Goal: Task Accomplishment & Management: Complete application form

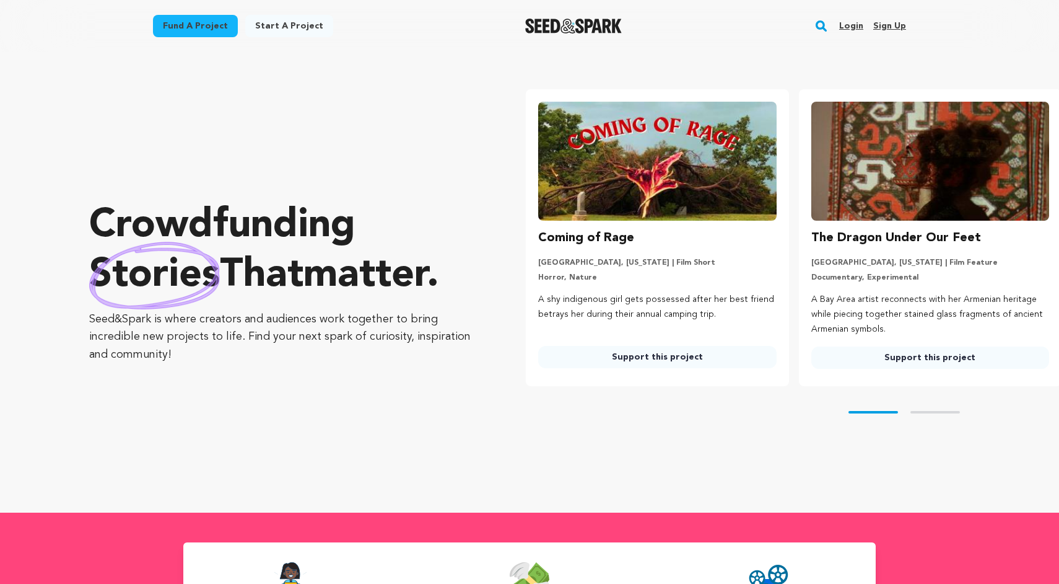
click at [861, 24] on link "Login" at bounding box center [852, 26] width 24 height 20
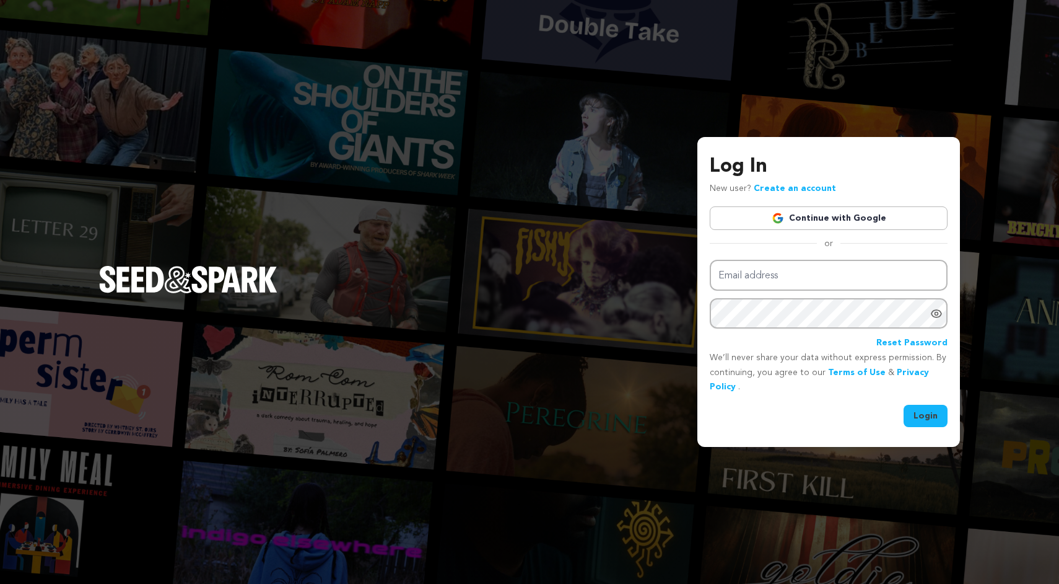
click at [817, 214] on link "Continue with Google" at bounding box center [829, 218] width 238 height 24
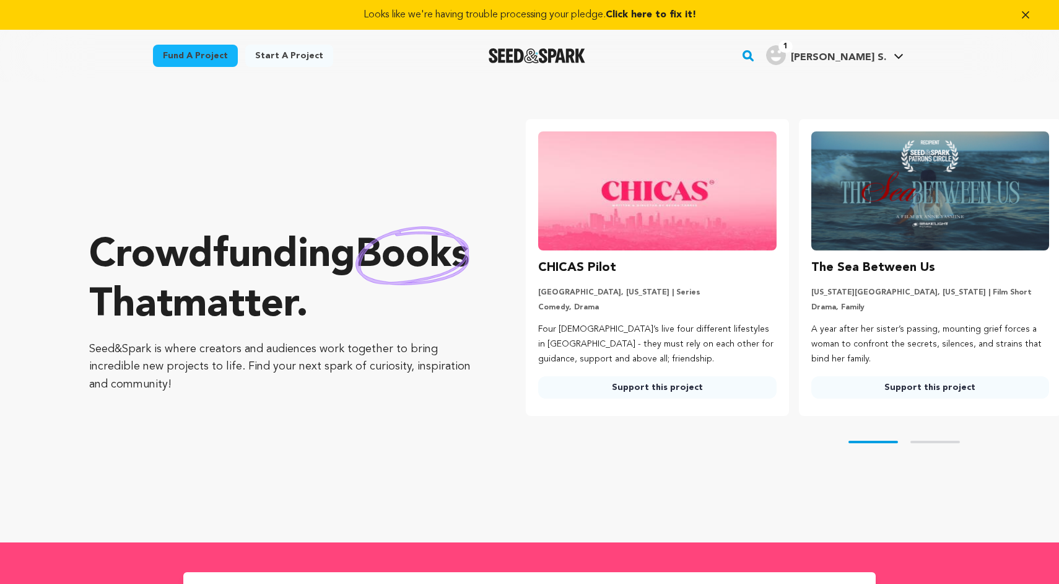
click at [221, 57] on link "Fund a project" at bounding box center [195, 56] width 85 height 22
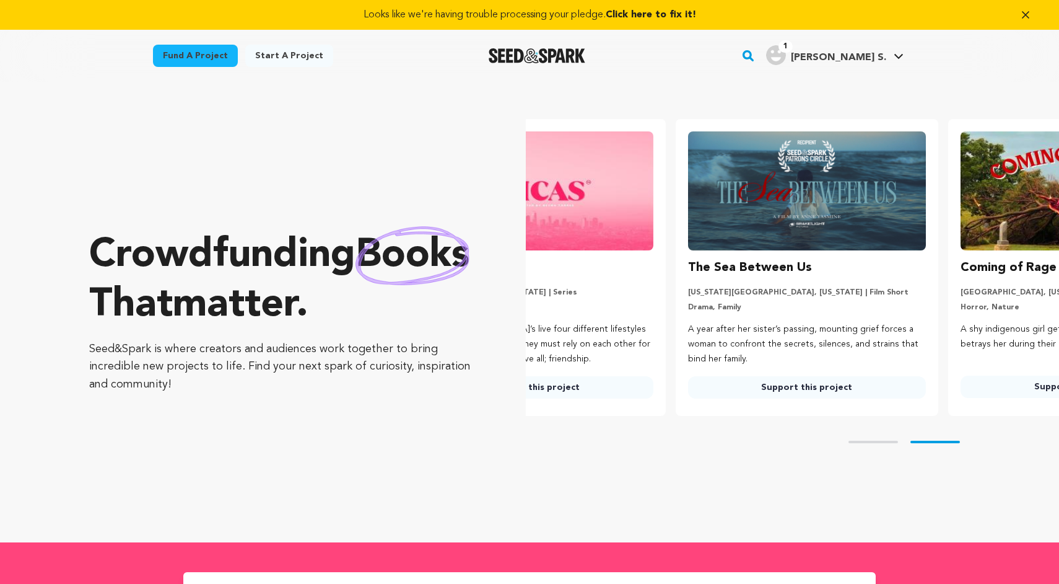
click at [270, 63] on link "Start a project" at bounding box center [289, 56] width 88 height 22
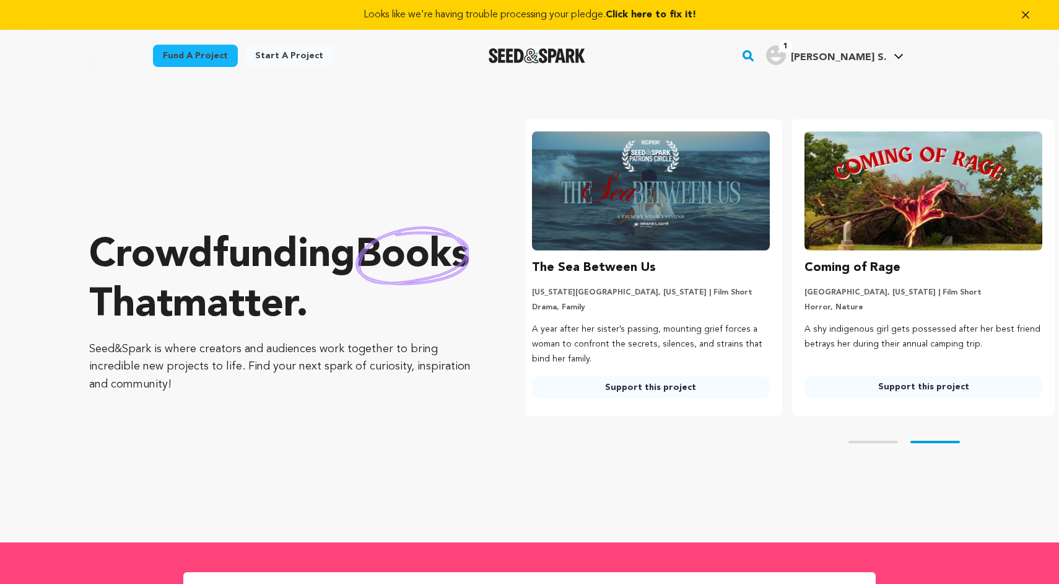
scroll to position [0, 283]
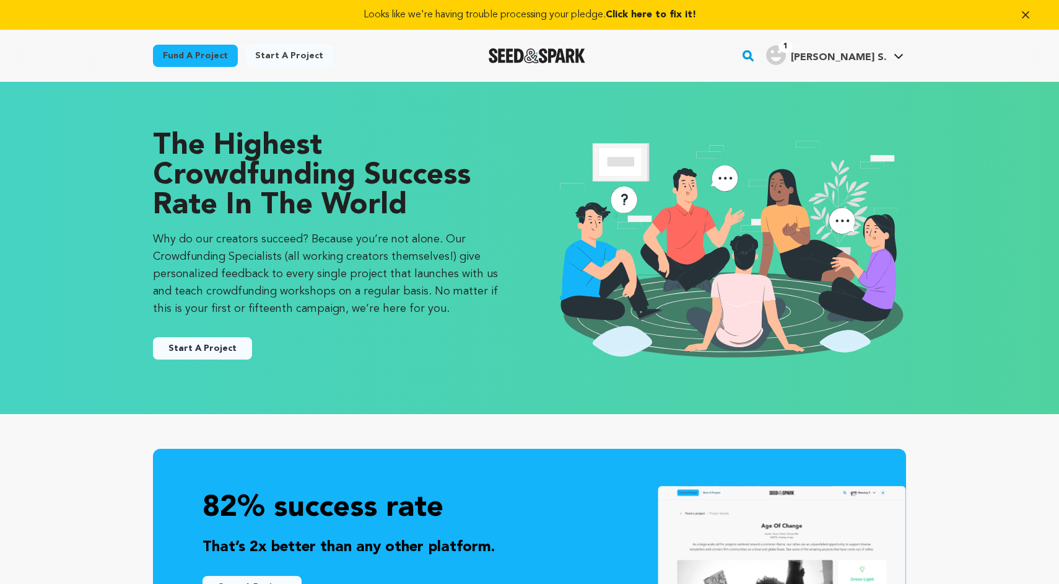
click at [274, 59] on link "Start a project" at bounding box center [289, 56] width 88 height 22
click at [216, 338] on button "Start A Project" at bounding box center [202, 348] width 99 height 22
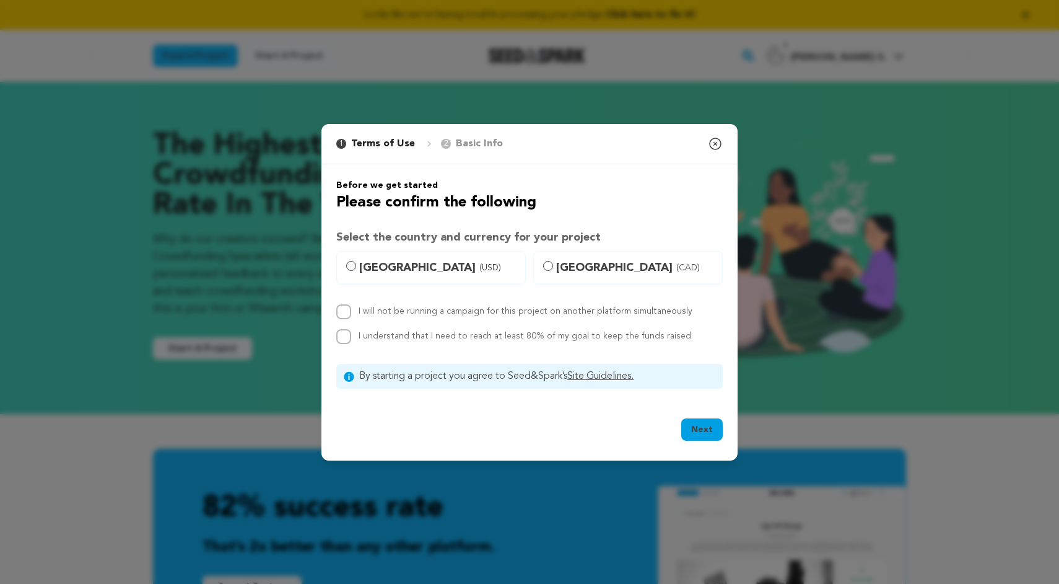
click at [408, 265] on span "[GEOGRAPHIC_DATA] (USD)" at bounding box center [438, 267] width 159 height 17
click at [356, 265] on input "[GEOGRAPHIC_DATA] (USD)" at bounding box center [351, 266] width 10 height 10
radio input "true"
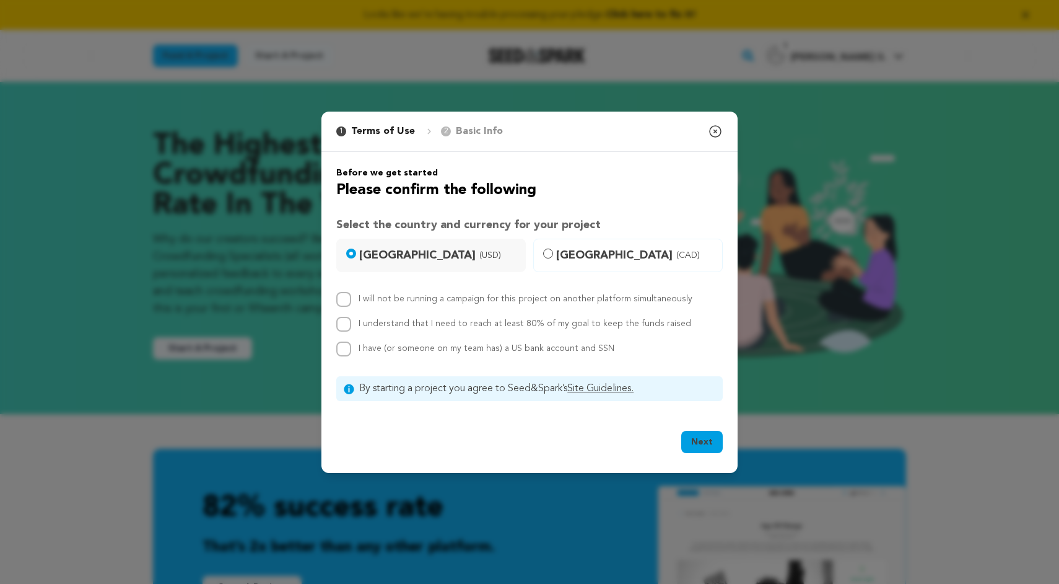
click at [357, 297] on div "I will not be running a campaign for this project on another platform simultane…" at bounding box center [529, 299] width 387 height 15
click at [343, 296] on input "I will not be running a campaign for this project on another platform simultane…" at bounding box center [343, 299] width 15 height 15
checkbox input "true"
click at [345, 320] on input "I understand that I need to reach at least 80% of my goal to keep the funds rai…" at bounding box center [343, 324] width 15 height 15
checkbox input "true"
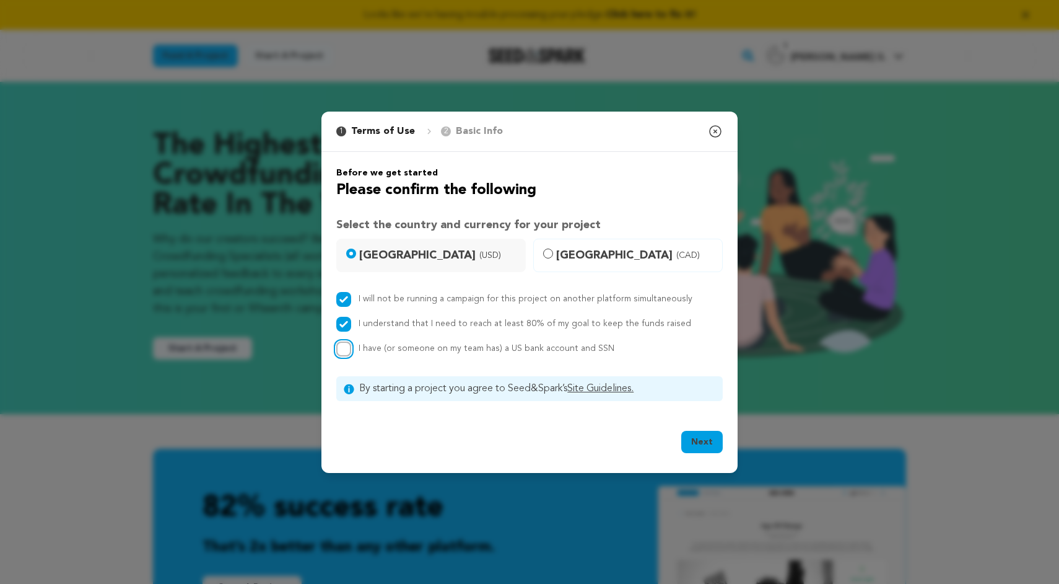
click at [346, 352] on input "I have (or someone on my team has) a US bank account and SSN" at bounding box center [343, 348] width 15 height 15
checkbox input "true"
click at [696, 447] on button "Next" at bounding box center [703, 442] width 42 height 22
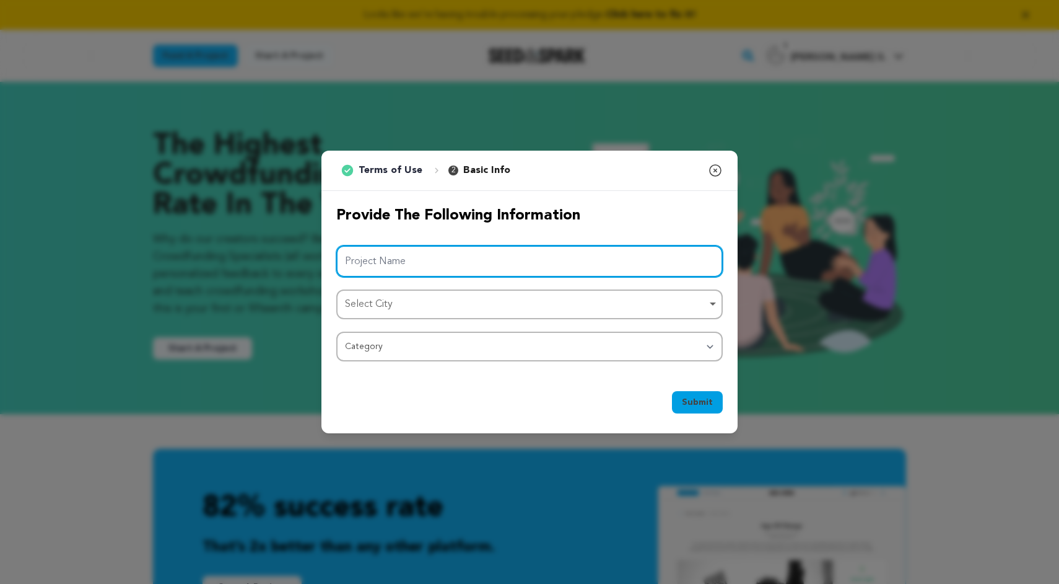
click at [583, 261] on input "Project Name" at bounding box center [529, 261] width 387 height 32
click at [566, 308] on div "Select City Remove item" at bounding box center [526, 305] width 362 height 18
type input "Specter - A Short Film"
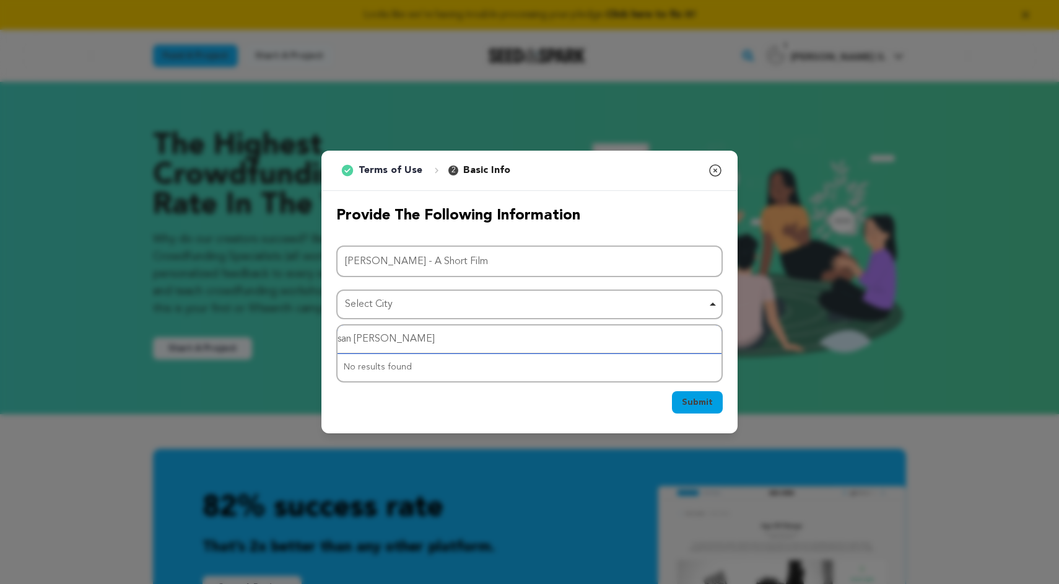
type input "san francisco"
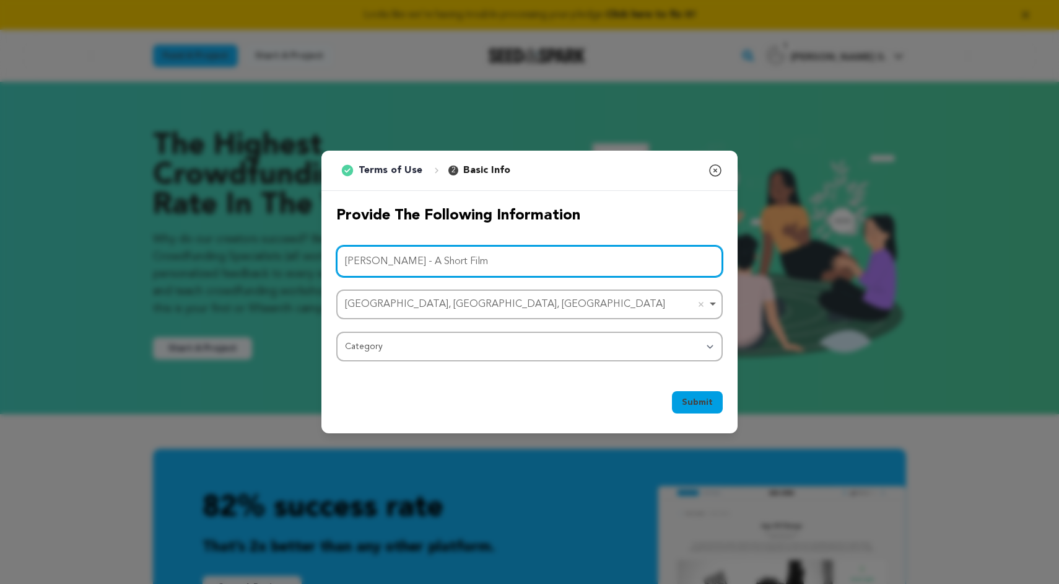
click at [396, 263] on input "Specter - A Short Film" at bounding box center [529, 261] width 387 height 32
click at [401, 263] on input "Specter - A Short Film" at bounding box center [529, 261] width 387 height 32
click at [397, 261] on input "Specter - A Short Film" at bounding box center [529, 261] width 387 height 32
type input "[PERSON_NAME] - A Horror-Noir Short Film"
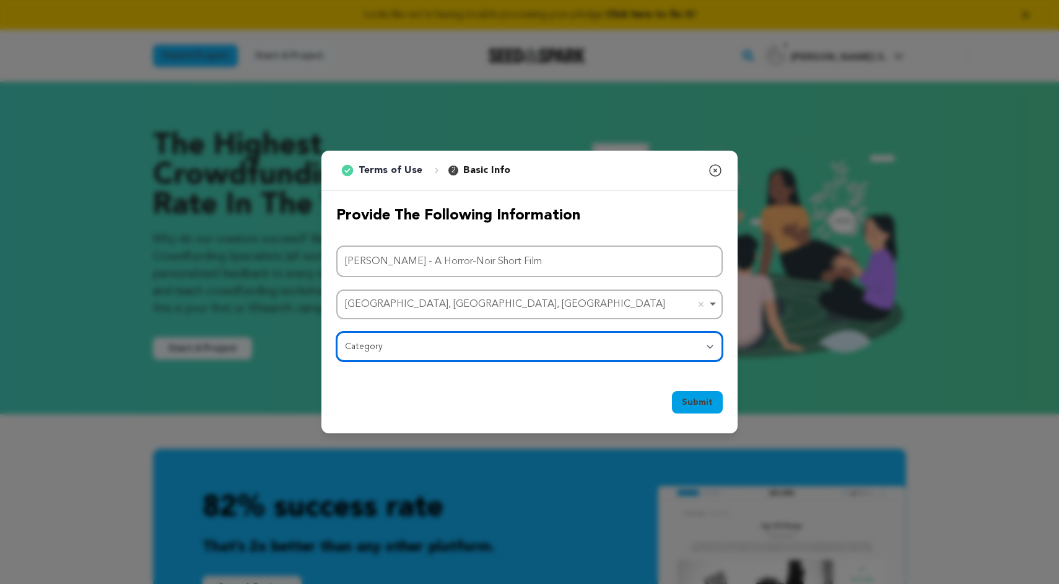
click at [452, 344] on select "Category Film Feature Film Short Series Film Festival Company Music Video VR Ex…" at bounding box center [529, 346] width 387 height 30
select select "383"
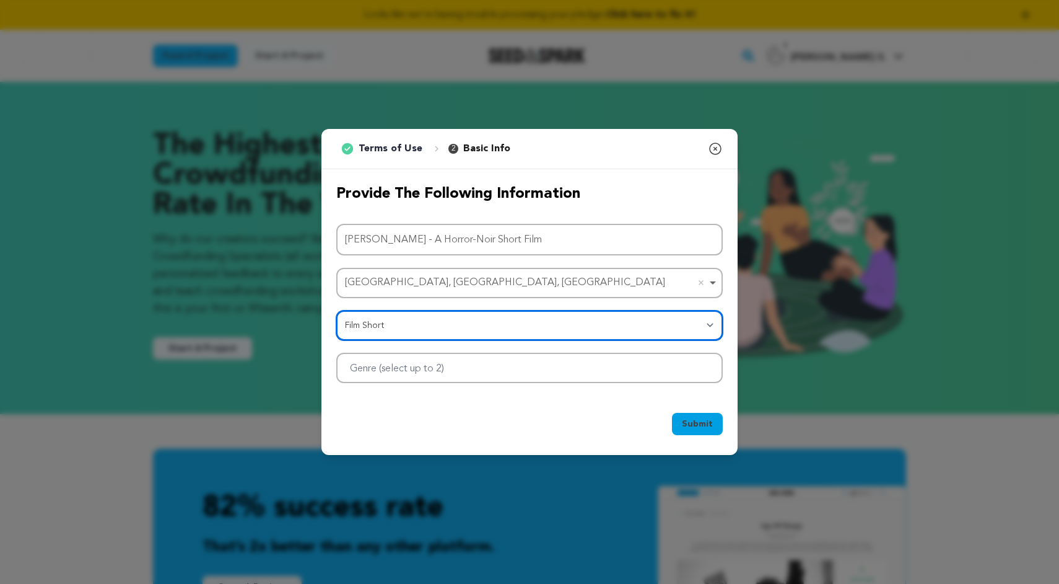
click at [631, 362] on div at bounding box center [529, 368] width 387 height 30
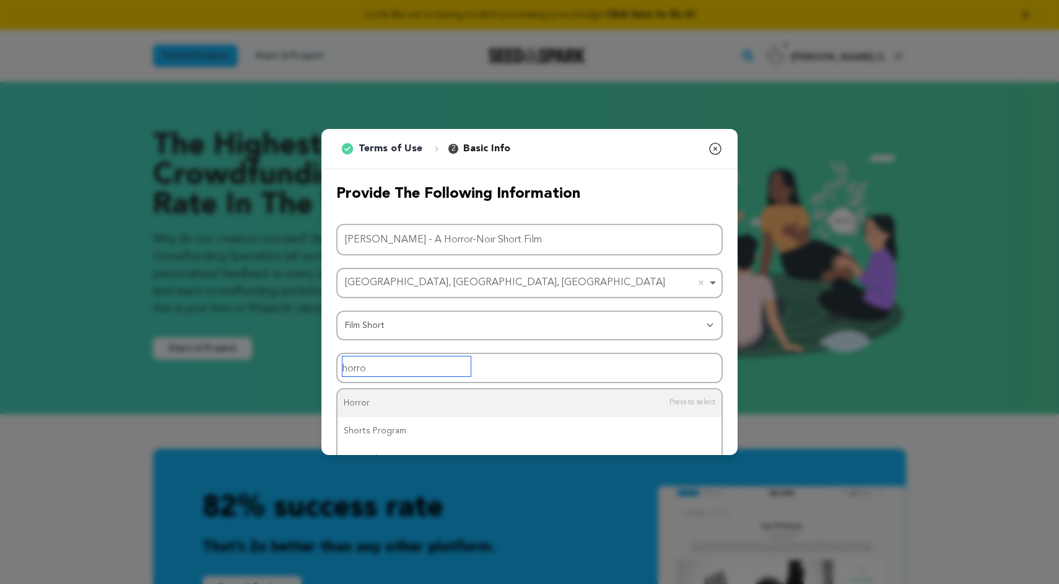
type input "horror"
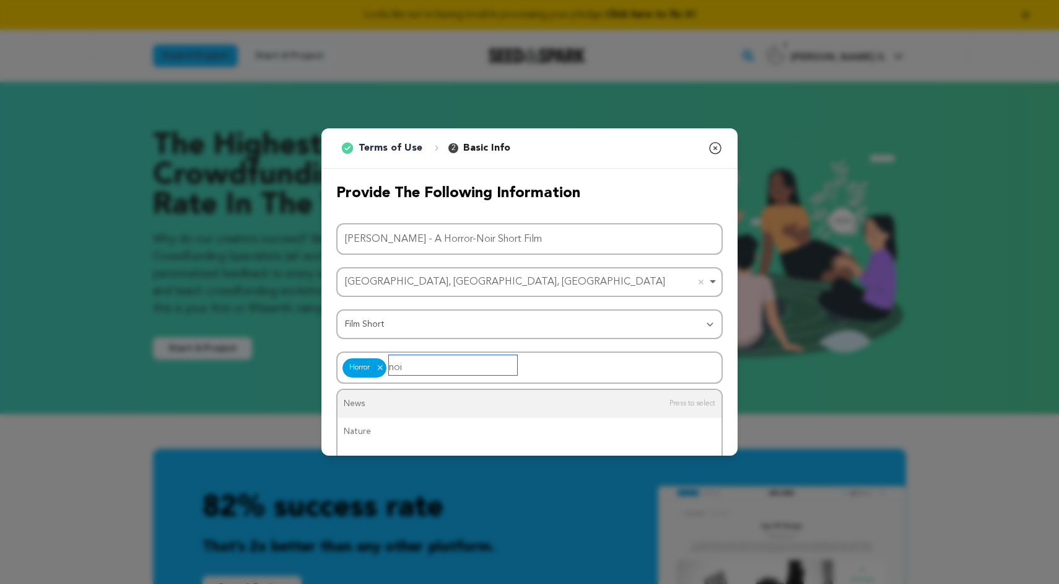
type input "noir"
click at [693, 425] on span "Submit" at bounding box center [697, 424] width 31 height 12
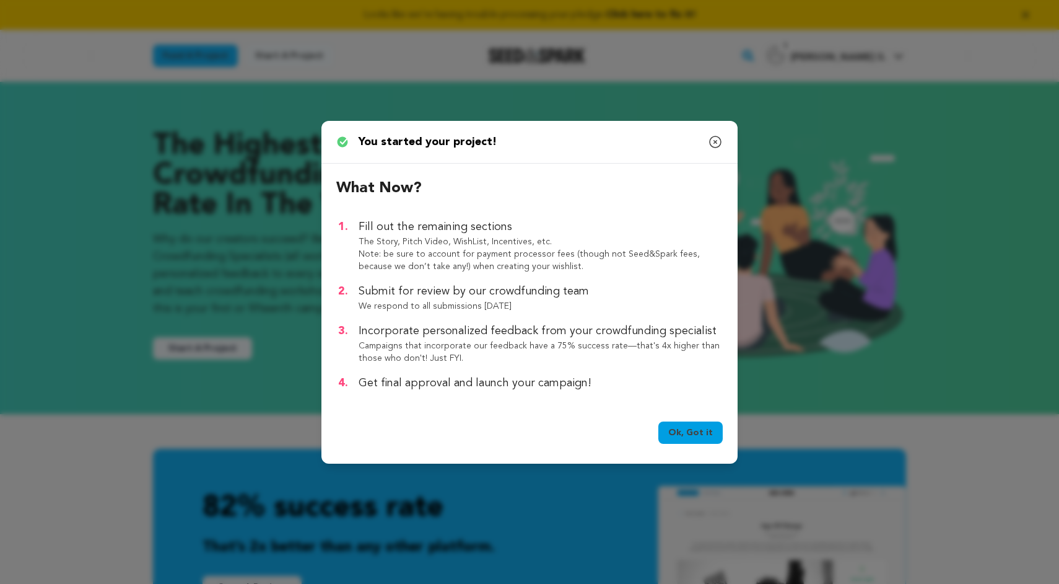
click at [693, 425] on link "Ok, Got it" at bounding box center [691, 432] width 64 height 22
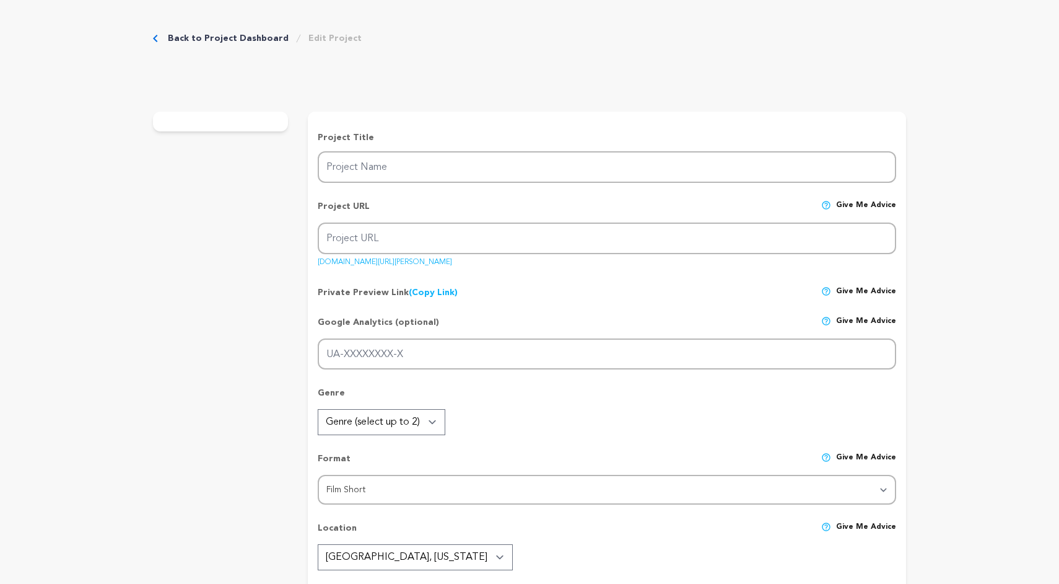
type input "[PERSON_NAME] - A Horror-Noir Short Film"
type input "[PERSON_NAME]-a-horror-noir-short-film"
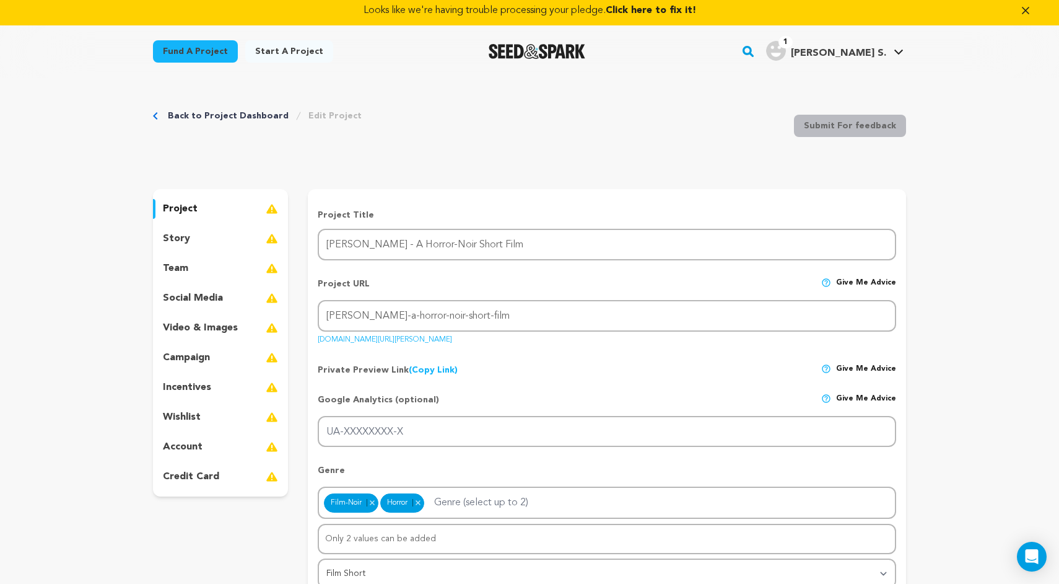
scroll to position [50, 0]
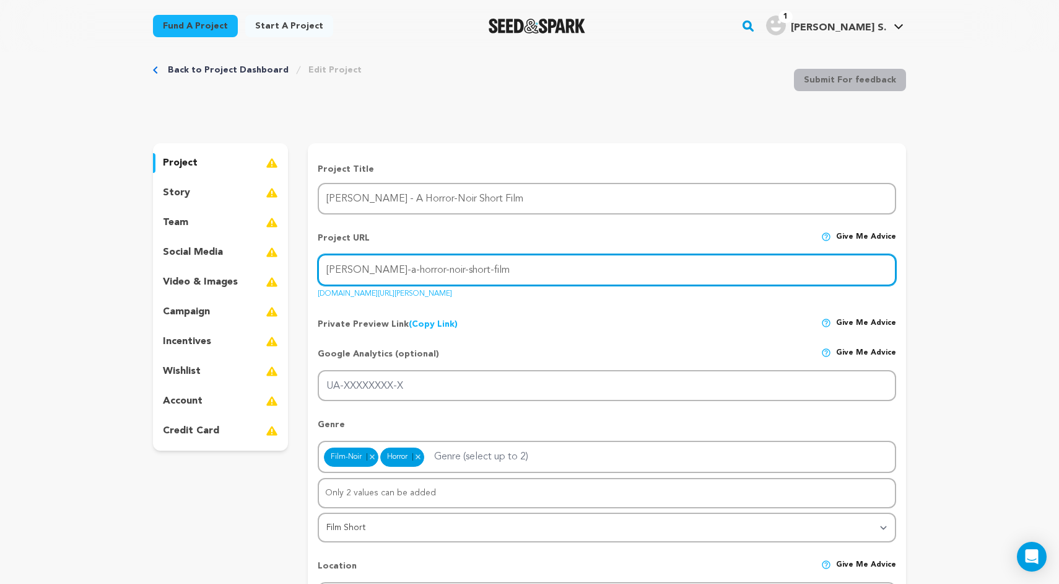
drag, startPoint x: 357, startPoint y: 271, endPoint x: 520, endPoint y: 266, distance: 163.0
click at [520, 266] on input "[PERSON_NAME]-a-horror-noir-short-film" at bounding box center [607, 270] width 579 height 32
type input "[PERSON_NAME]"
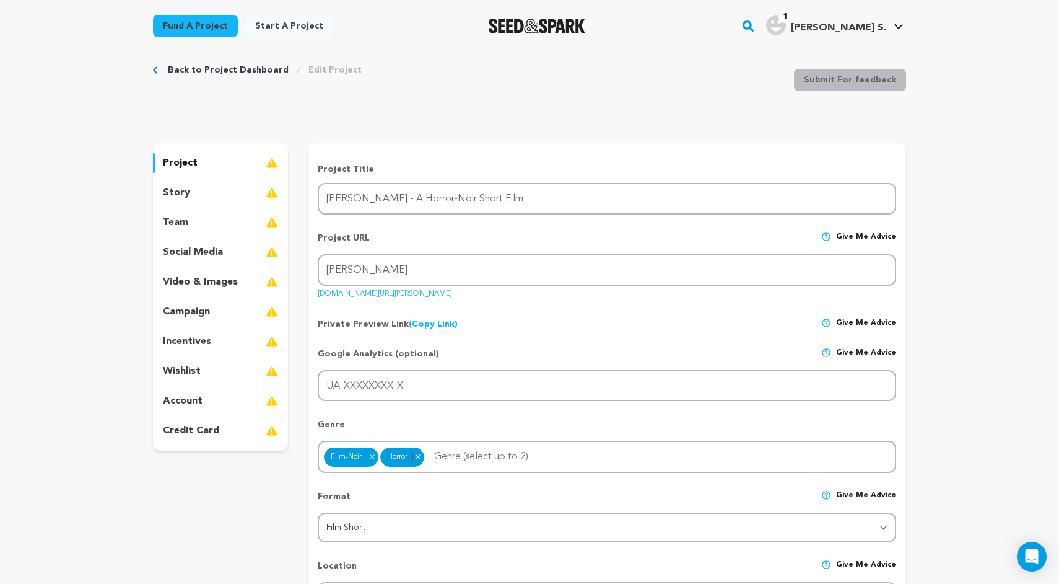
click at [532, 357] on div "Google Analytics (optional) Give me advice" at bounding box center [607, 359] width 579 height 22
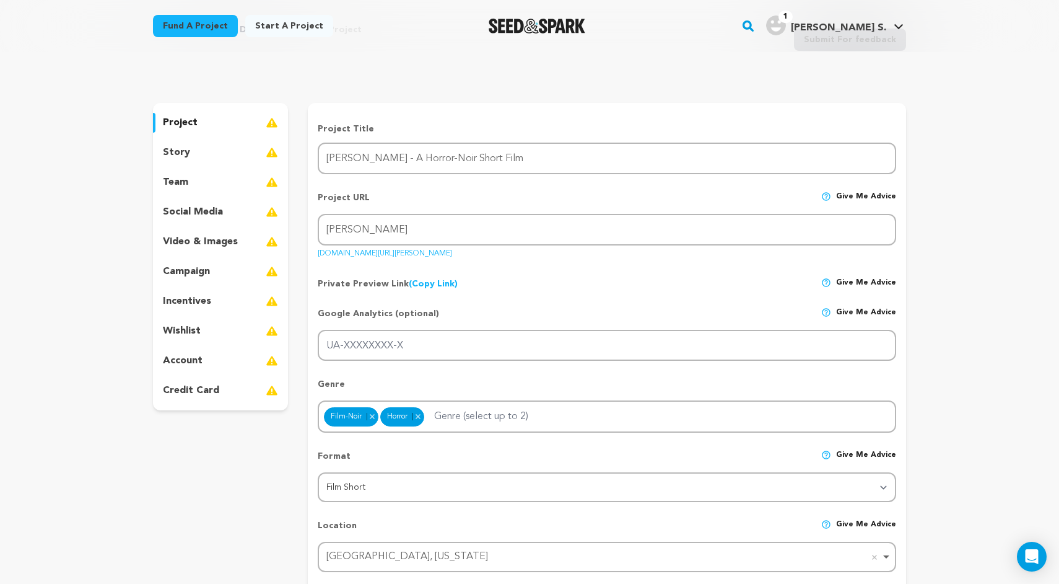
scroll to position [93, 0]
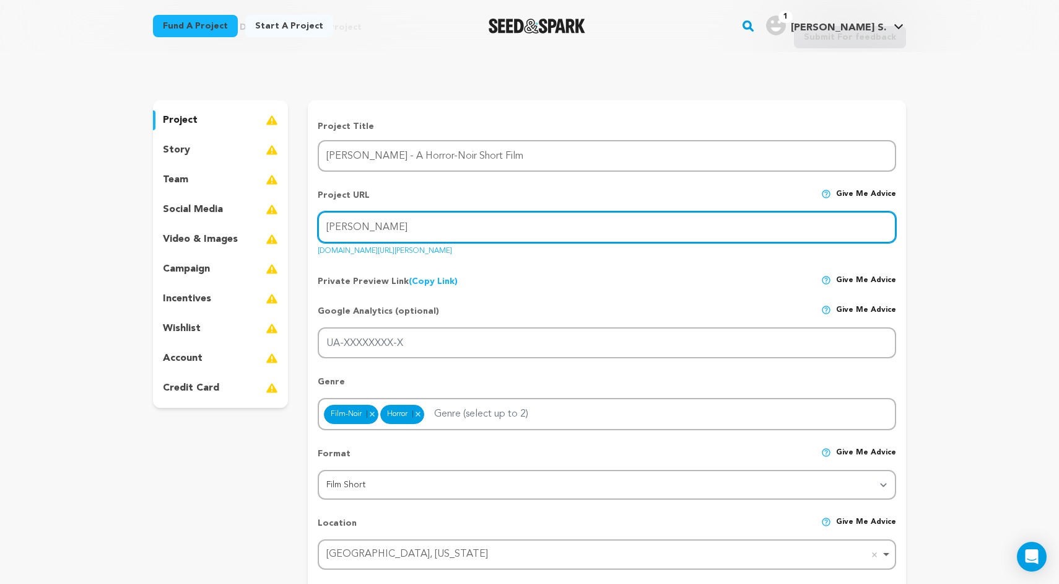
click at [494, 227] on input "[PERSON_NAME]" at bounding box center [607, 227] width 579 height 32
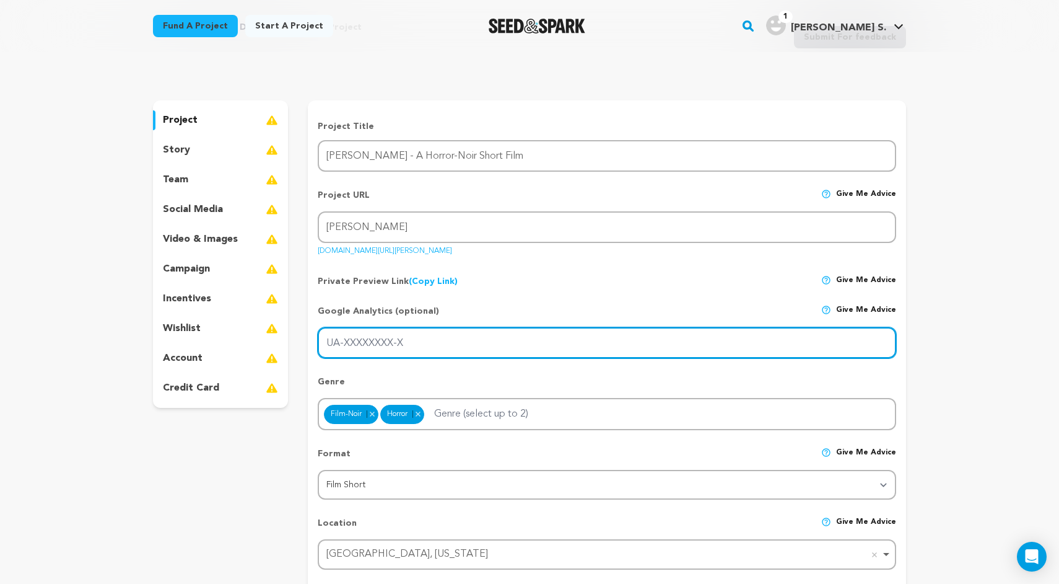
click at [458, 354] on input "UA-XXXXXXXX-X" at bounding box center [607, 343] width 579 height 32
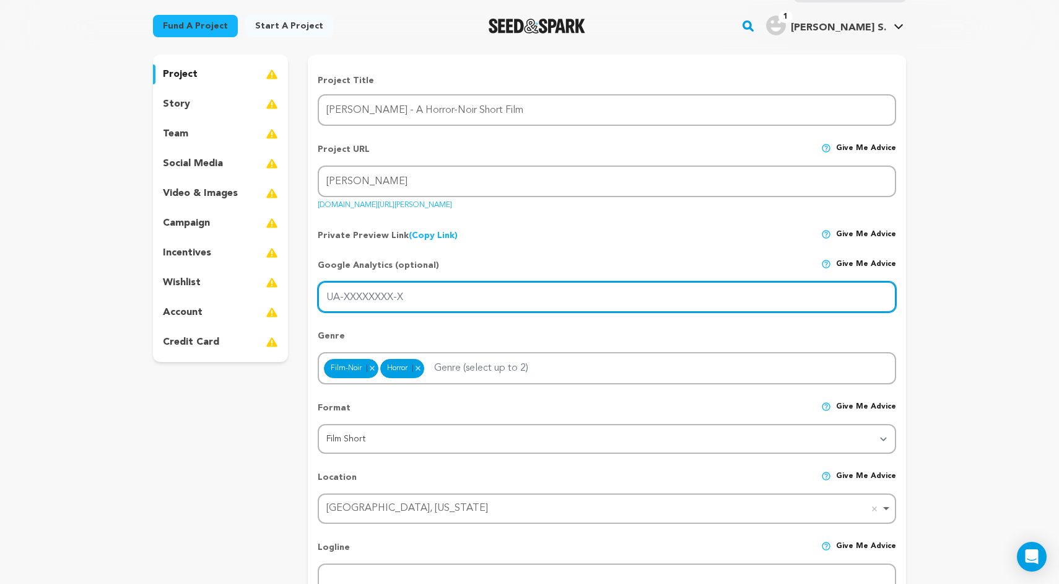
scroll to position [139, 0]
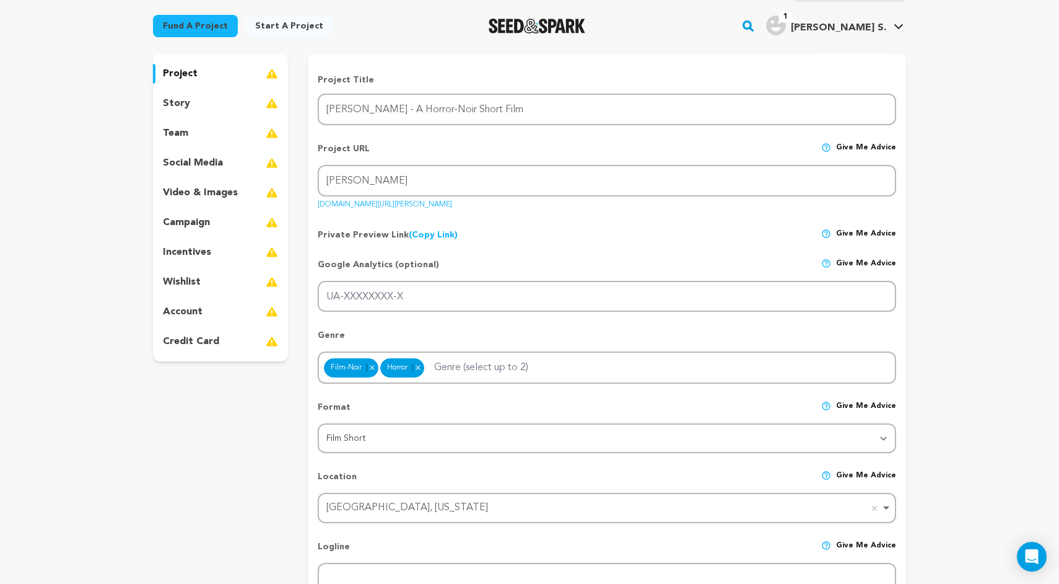
click at [877, 265] on span "Give me advice" at bounding box center [866, 269] width 60 height 22
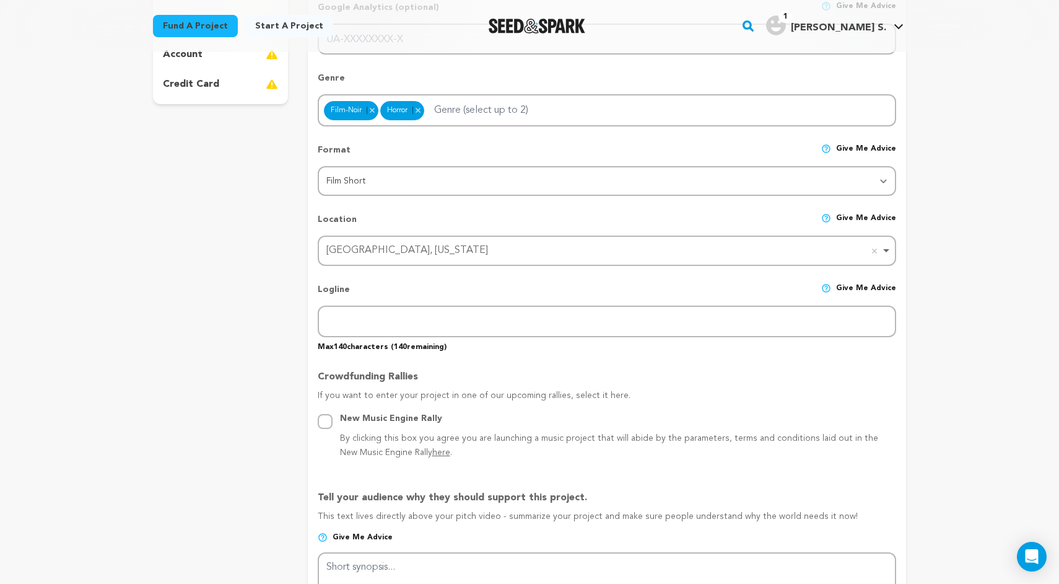
scroll to position [401, 0]
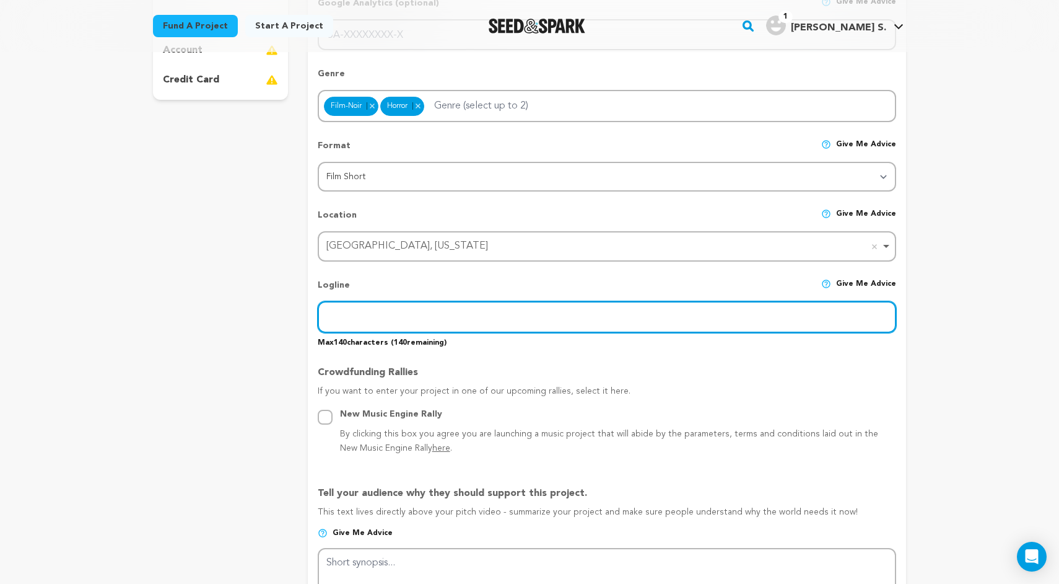
click at [642, 318] on input "text" at bounding box center [607, 317] width 579 height 32
paste input "is an existential horror-noir that explores the radioactive histories of the [G…"
drag, startPoint x: 340, startPoint y: 319, endPoint x: 311, endPoint y: 319, distance: 29.1
click at [311, 319] on form "Project Title Project Name [PERSON_NAME] - A Horror-Noir Short Film Project URL…" at bounding box center [607, 510] width 599 height 1397
click at [365, 314] on input "An existential horror-noir that explores the radioactive histories of the [GEOG…" at bounding box center [607, 317] width 579 height 32
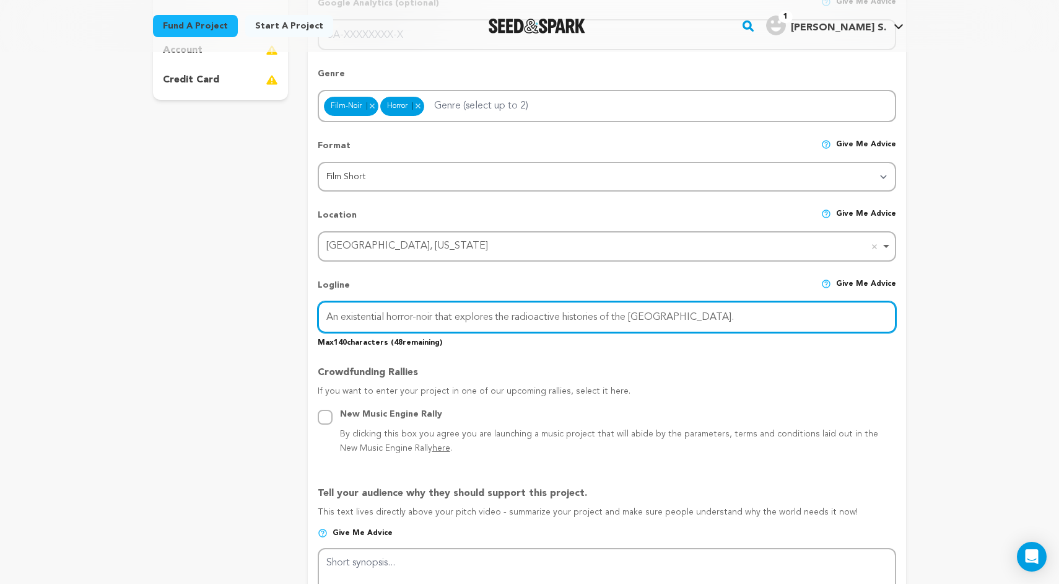
click at [365, 314] on input "An existential horror-noir that explores the radioactive histories of the [GEOG…" at bounding box center [607, 317] width 579 height 32
click at [406, 318] on input "A fatalist horror-noir that explores the radioactive histories of the [GEOGRAPH…" at bounding box center [607, 317] width 579 height 32
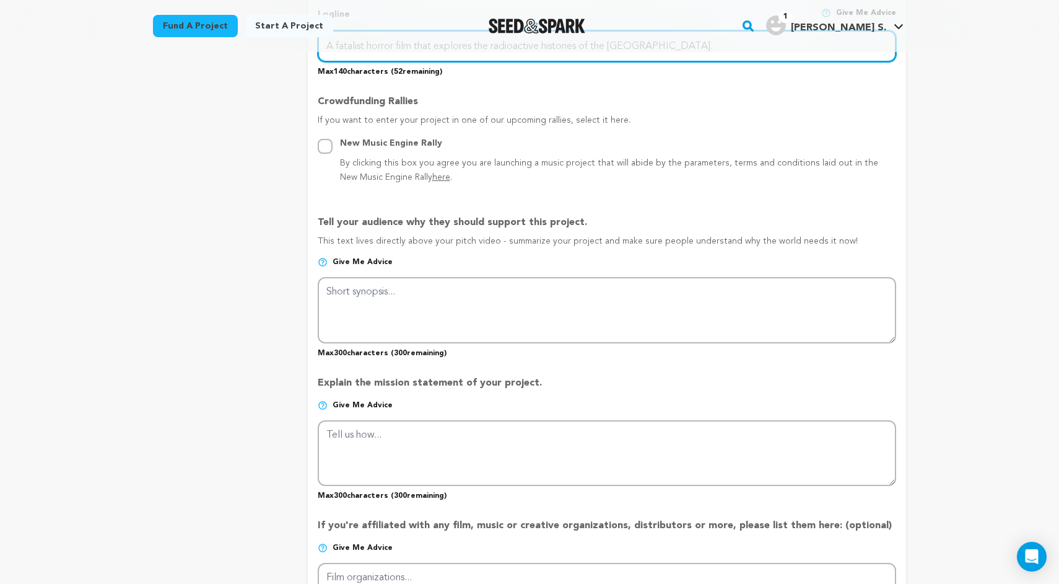
scroll to position [674, 0]
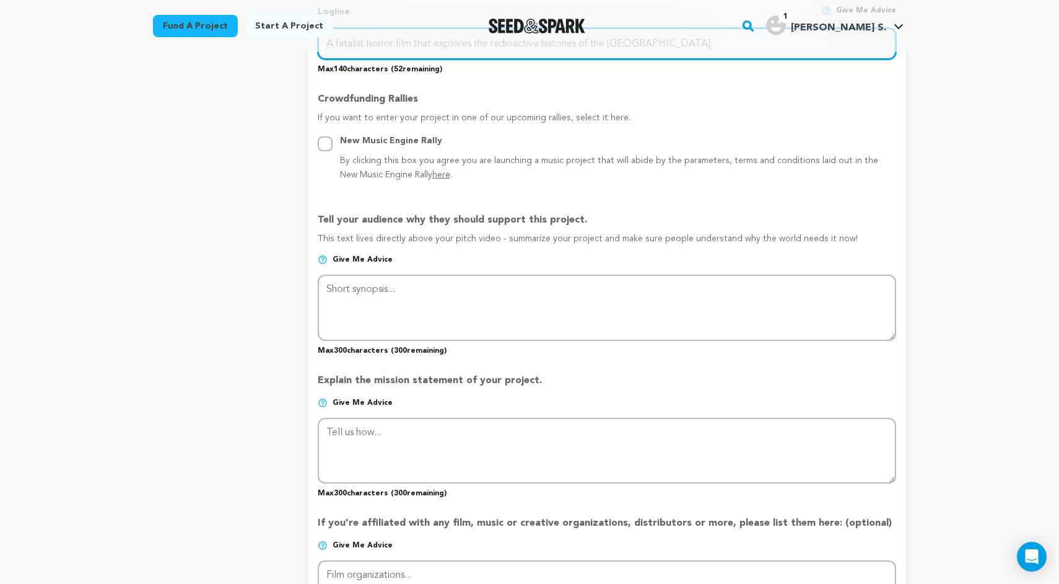
type input "A fatalist horror film that explores the radioactive histories of the [GEOGRAPH…"
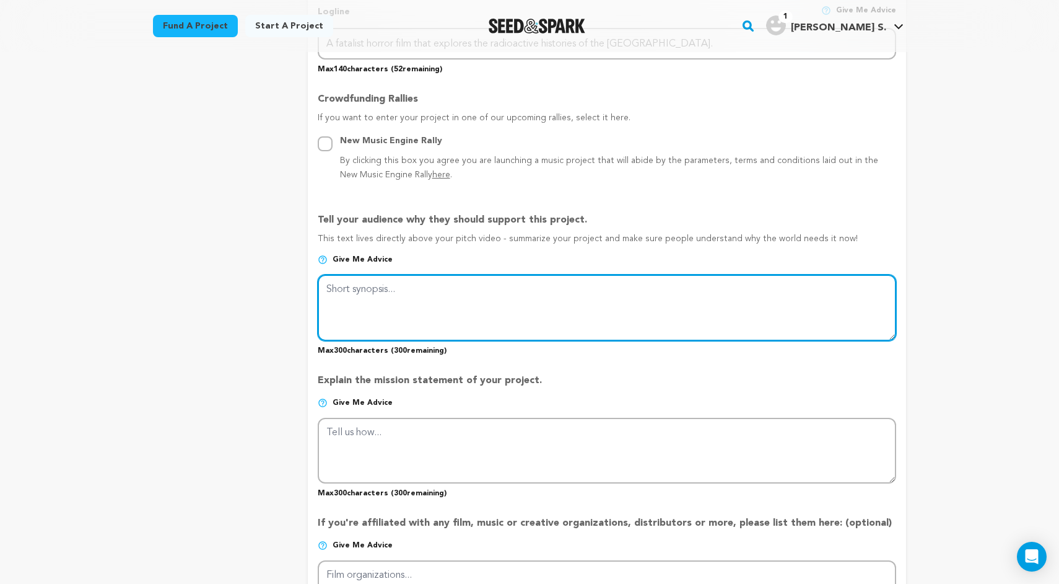
click at [509, 321] on textarea at bounding box center [607, 307] width 579 height 66
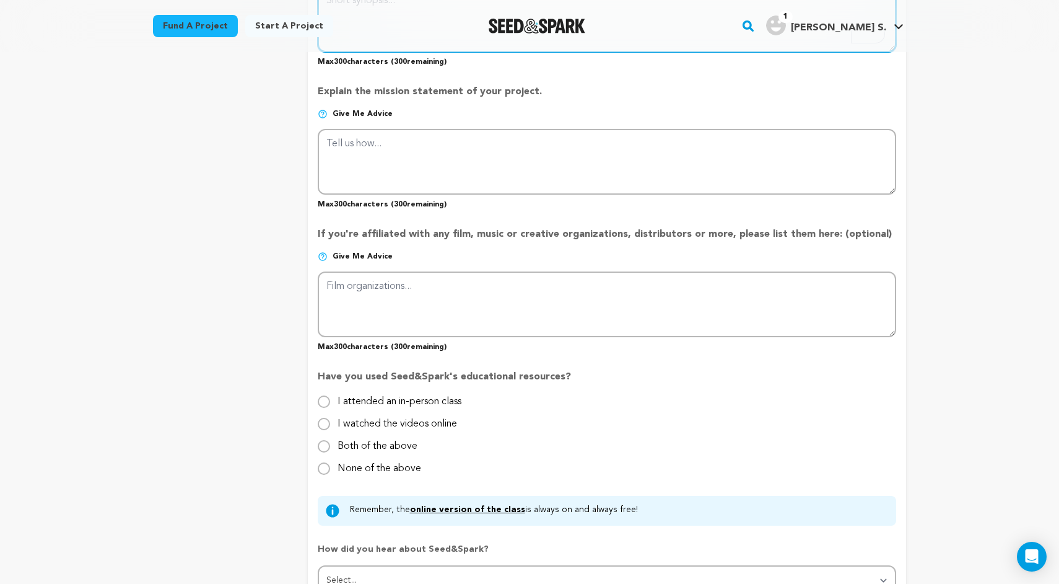
scroll to position [1009, 0]
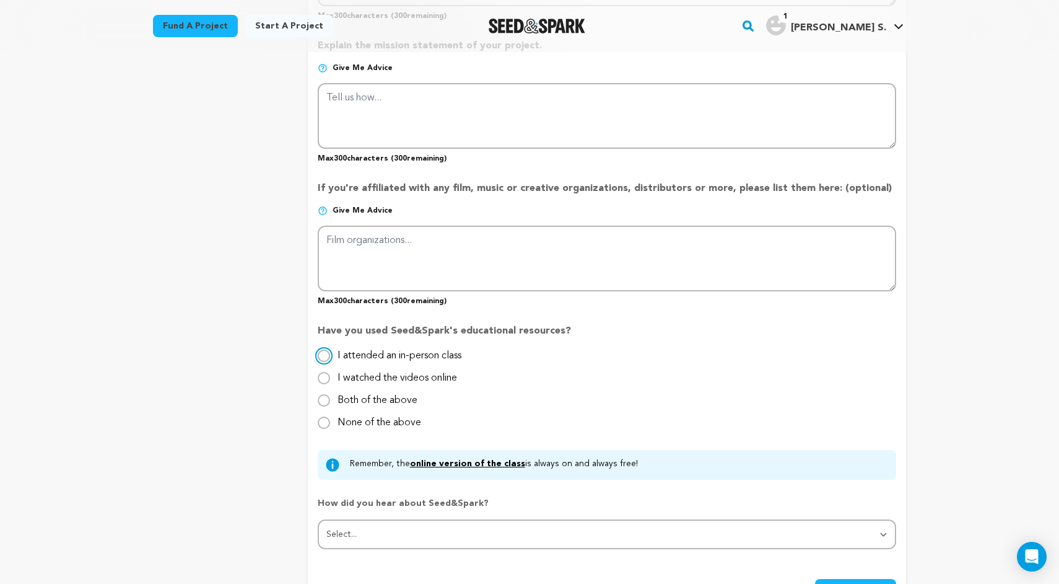
click at [323, 354] on input "I attended an in-person class" at bounding box center [324, 355] width 12 height 12
radio input "true"
click at [323, 400] on input "Both of the above" at bounding box center [324, 400] width 12 height 12
radio input "true"
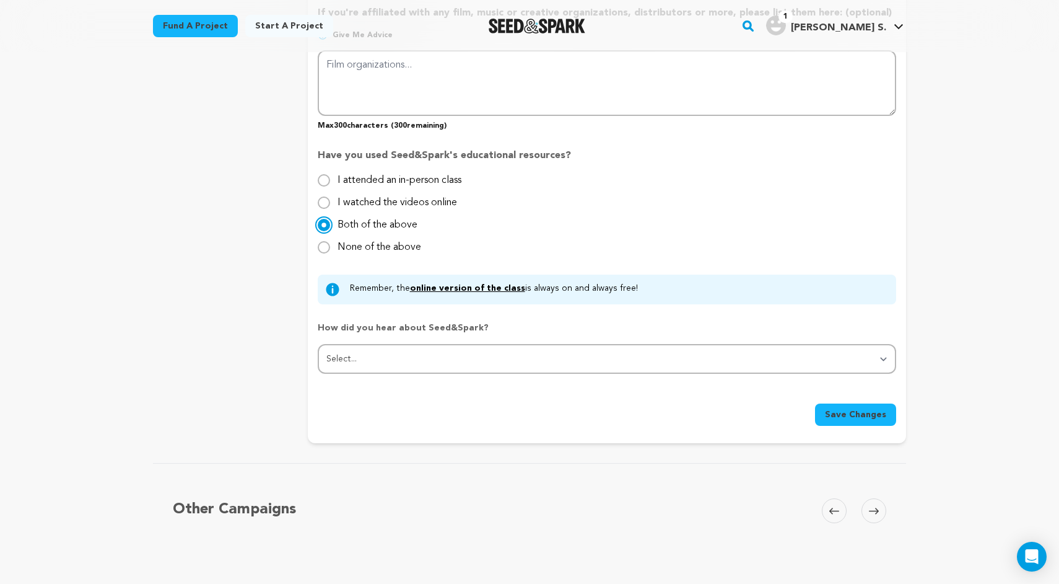
scroll to position [1242, 0]
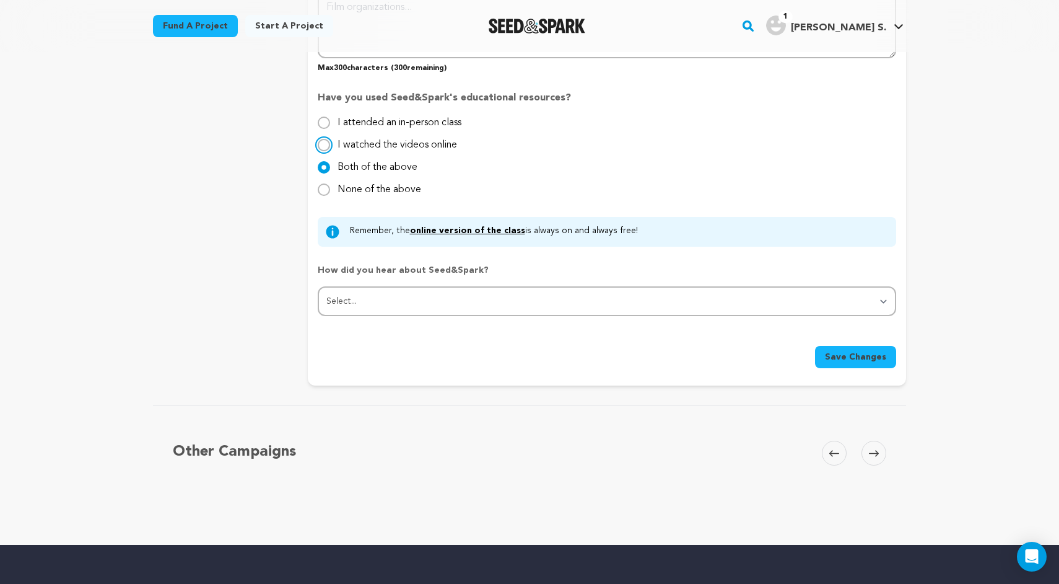
click at [319, 146] on input "I watched the videos online" at bounding box center [324, 145] width 12 height 12
radio input "true"
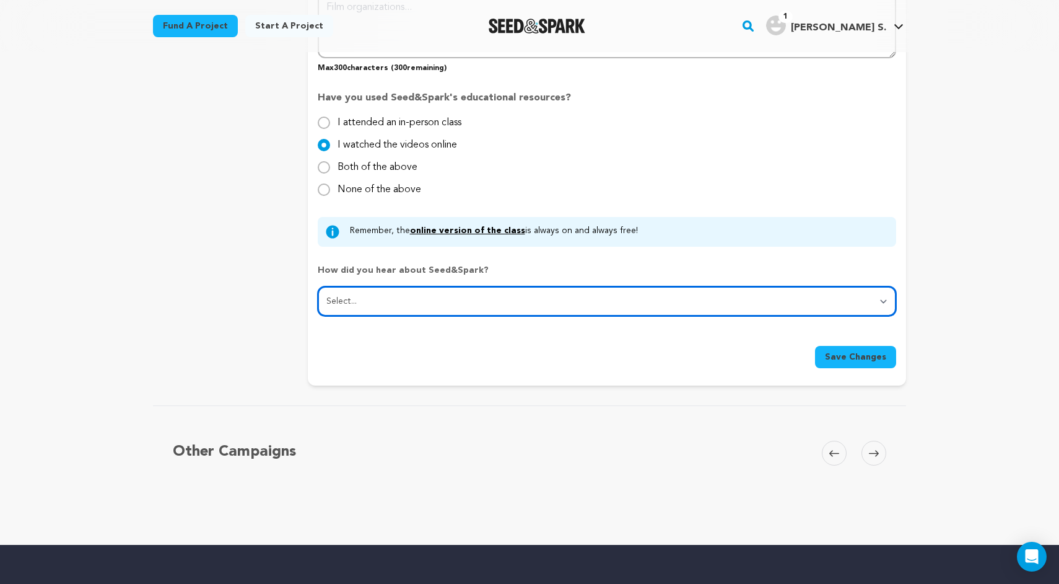
click at [458, 292] on select "Select... From a friend Social media Film festival or film organization Took an…" at bounding box center [607, 301] width 579 height 30
select select "1"
click at [453, 312] on select "Select... From a friend Social media Film festival or film organization Took an…" at bounding box center [607, 301] width 579 height 30
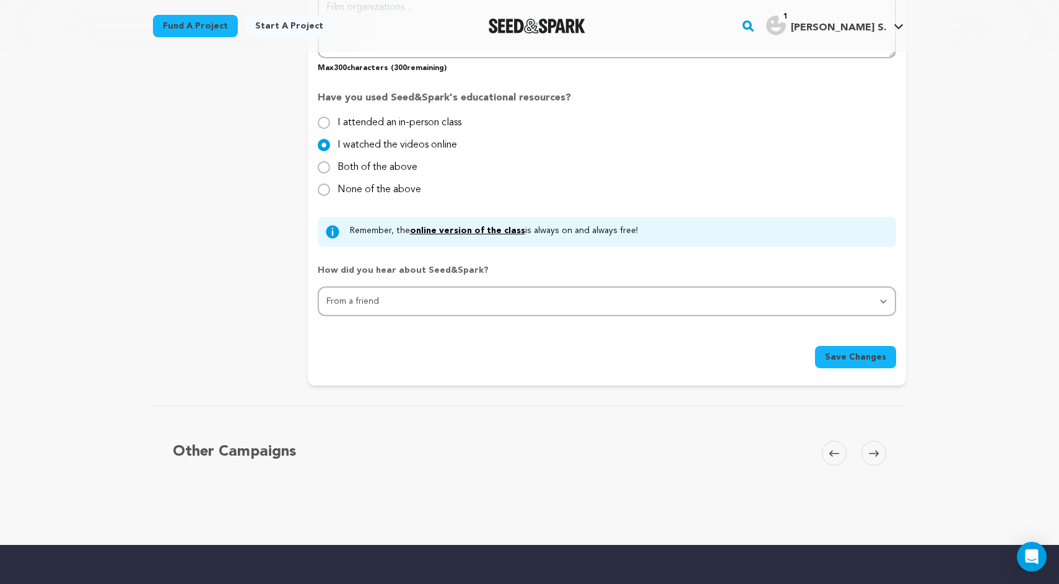
click at [856, 361] on span "Save Changes" at bounding box center [855, 357] width 61 height 12
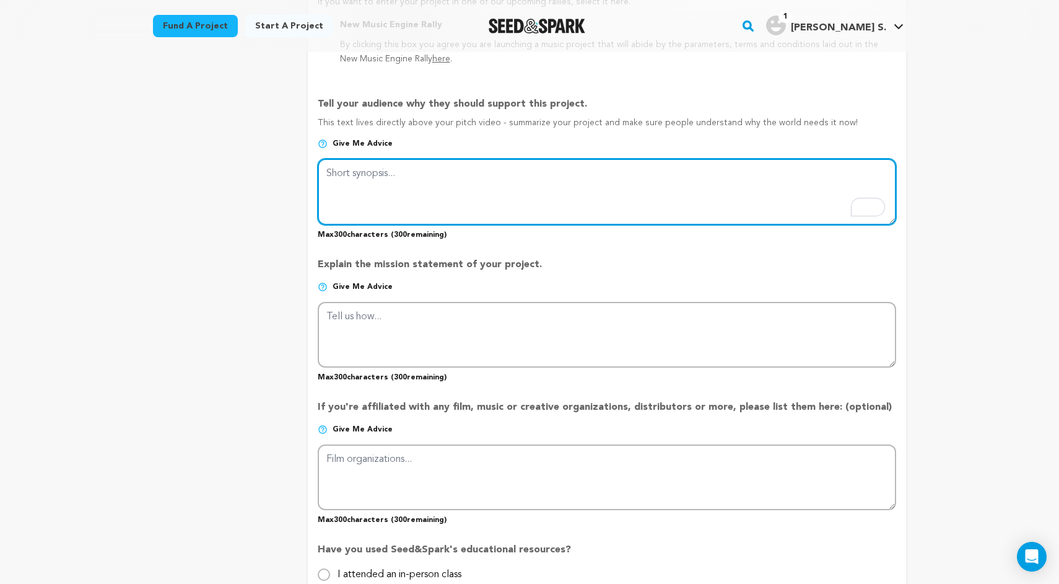
scroll to position [782, 0]
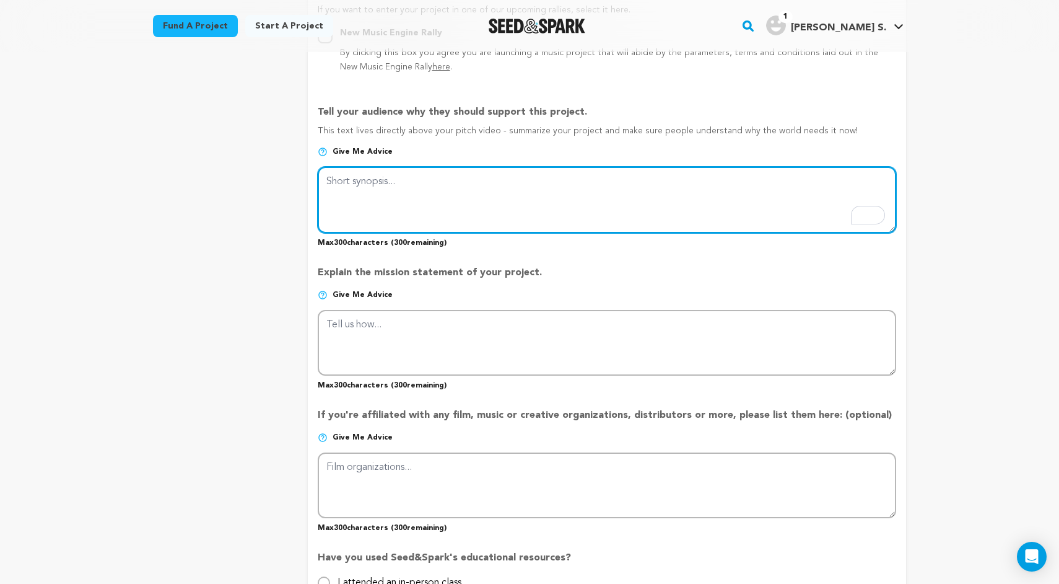
click at [375, 203] on textarea "To enrich screen reader interactions, please activate Accessibility in Grammarl…" at bounding box center [607, 200] width 579 height 66
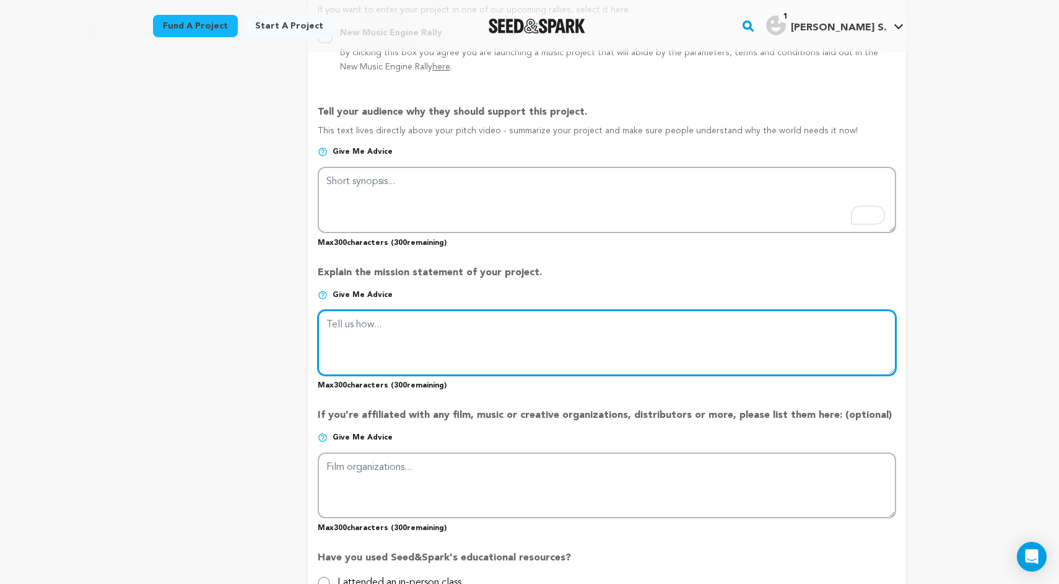
click at [411, 349] on textarea at bounding box center [607, 343] width 579 height 66
paste textarea "A young man, investigates the disappearance of his missing best friend [PERSON_…"
click at [670, 326] on textarea "To enrich screen reader interactions, please activate Accessibility in Grammarl…" at bounding box center [607, 343] width 579 height 66
click at [722, 323] on textarea "To enrich screen reader interactions, please activate Accessibility in Grammarl…" at bounding box center [607, 343] width 579 height 66
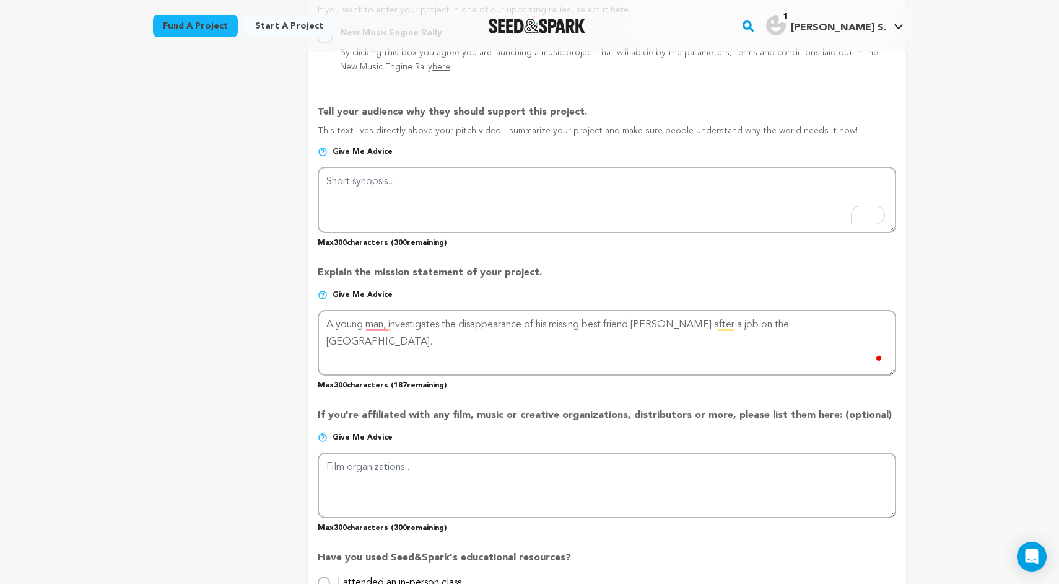
click at [245, 380] on div "project story team social media video & images campaign incentives wishlist" at bounding box center [220, 128] width 135 height 1434
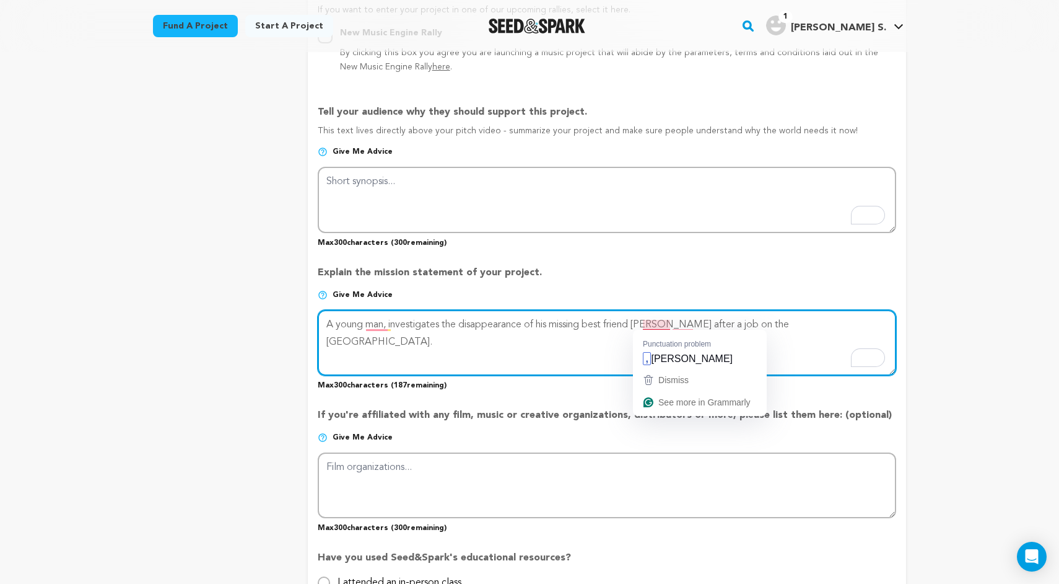
click at [666, 326] on textarea "To enrich screen reader interactions, please activate Accessibility in Grammarl…" at bounding box center [607, 343] width 579 height 66
click at [666, 323] on textarea "To enrich screen reader interactions, please activate Accessibility in Grammarl…" at bounding box center [607, 343] width 579 height 66
click at [673, 321] on textarea "To enrich screen reader interactions, please activate Accessibility in Grammarl…" at bounding box center [607, 343] width 579 height 66
click at [668, 324] on textarea "To enrich screen reader interactions, please activate Accessibility in Grammarl…" at bounding box center [607, 343] width 579 height 66
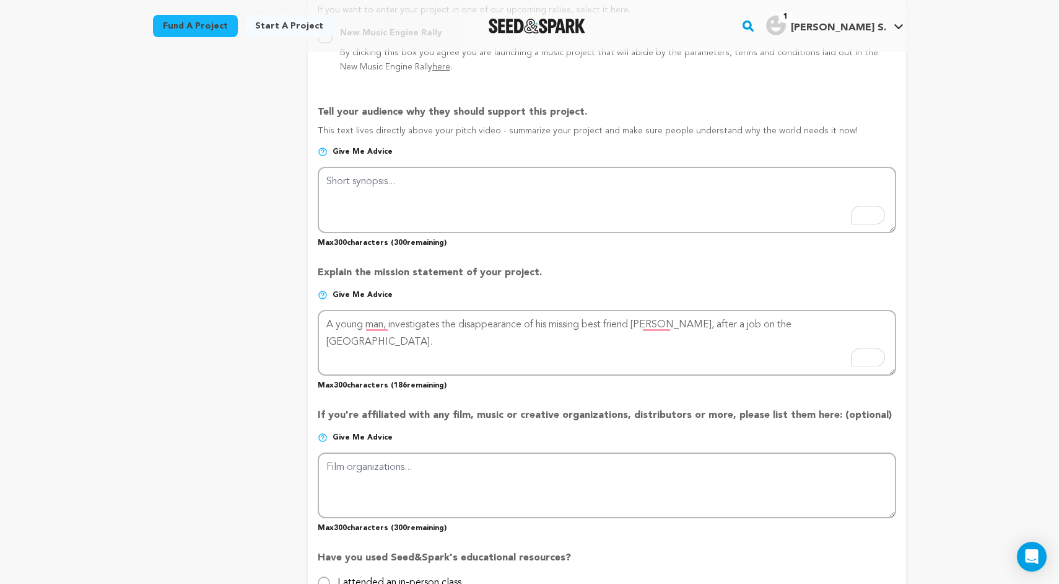
click at [226, 336] on div "project story team social media video & images campaign incentives wishlist" at bounding box center [220, 128] width 135 height 1434
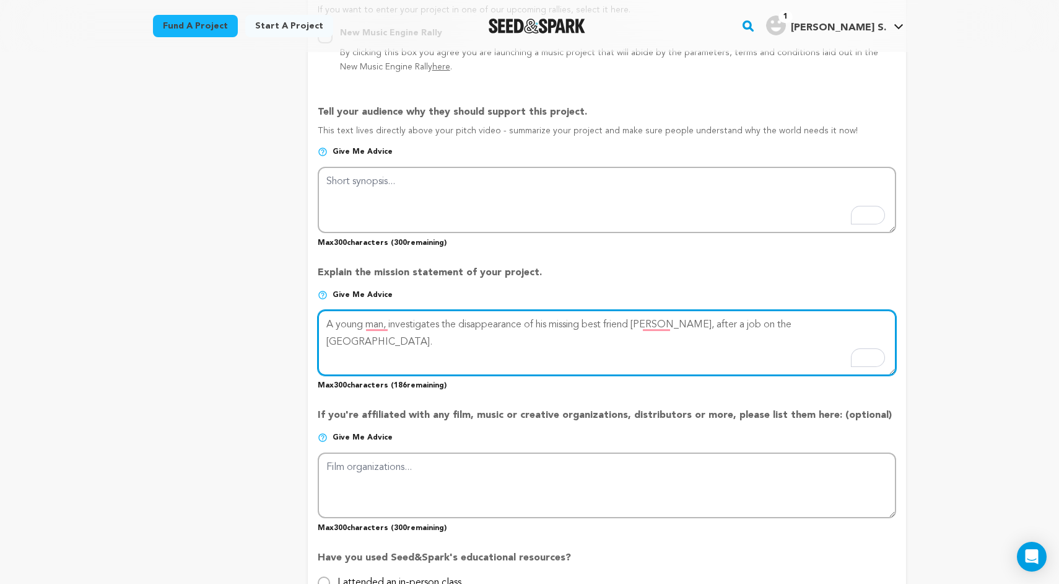
click at [707, 326] on textarea "To enrich screen reader interactions, please activate Accessibility in Grammarl…" at bounding box center [607, 343] width 579 height 66
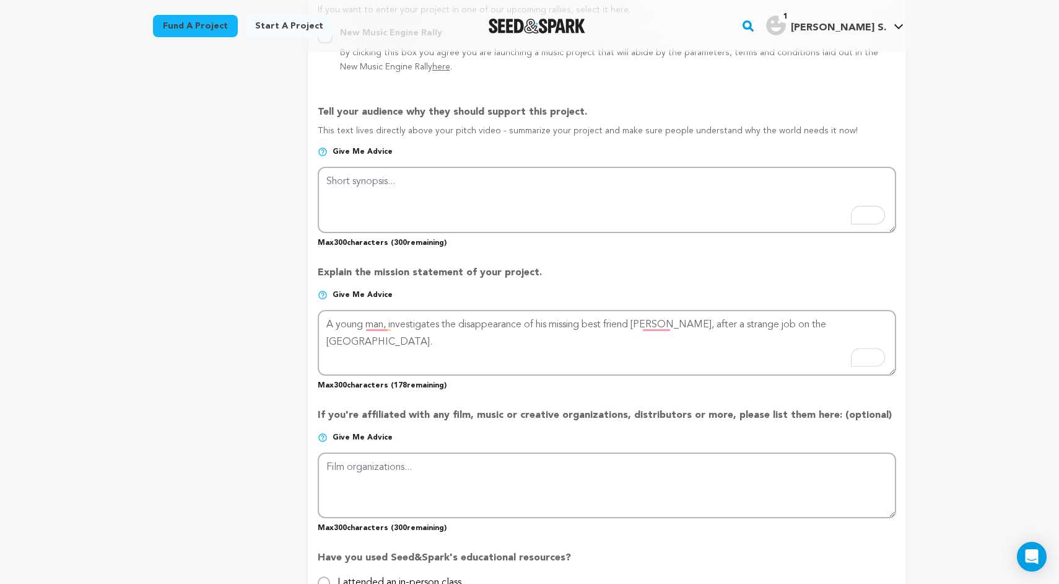
click at [203, 213] on div "project story team social media video & images campaign incentives wishlist" at bounding box center [220, 128] width 135 height 1434
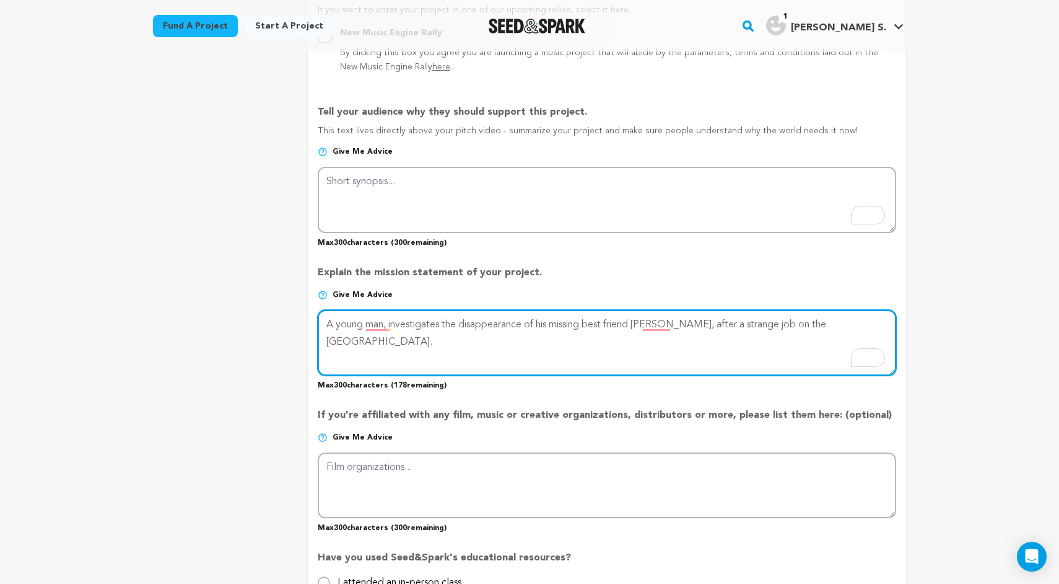
click at [451, 324] on textarea "To enrich screen reader interactions, please activate Accessibility in Grammarl…" at bounding box center [607, 343] width 579 height 66
click at [423, 327] on textarea "To enrich screen reader interactions, please activate Accessibility in Grammarl…" at bounding box center [607, 343] width 579 height 66
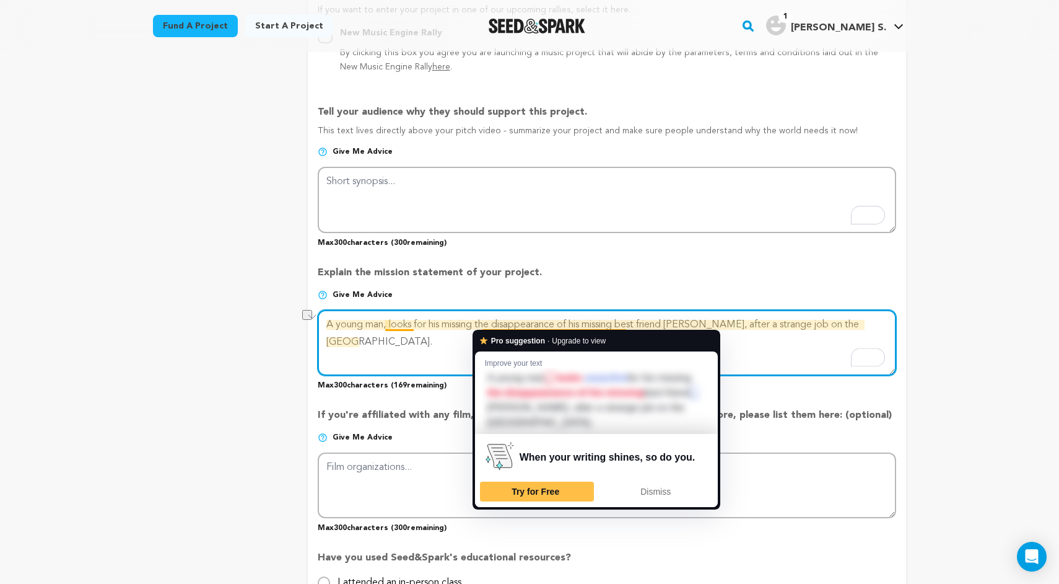
drag, startPoint x: 627, startPoint y: 325, endPoint x: 481, endPoint y: 325, distance: 145.6
click at [481, 325] on textarea "To enrich screen reader interactions, please activate Accessibility in Grammarl…" at bounding box center [607, 343] width 579 height 66
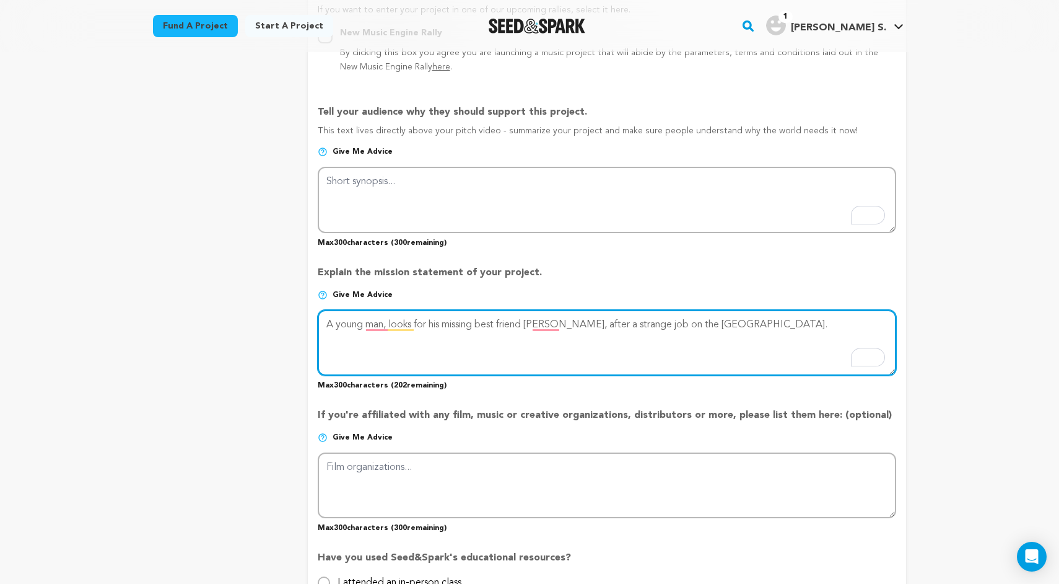
click at [563, 322] on textarea "To enrich screen reader interactions, please activate Accessibility in Grammarl…" at bounding box center [607, 343] width 579 height 66
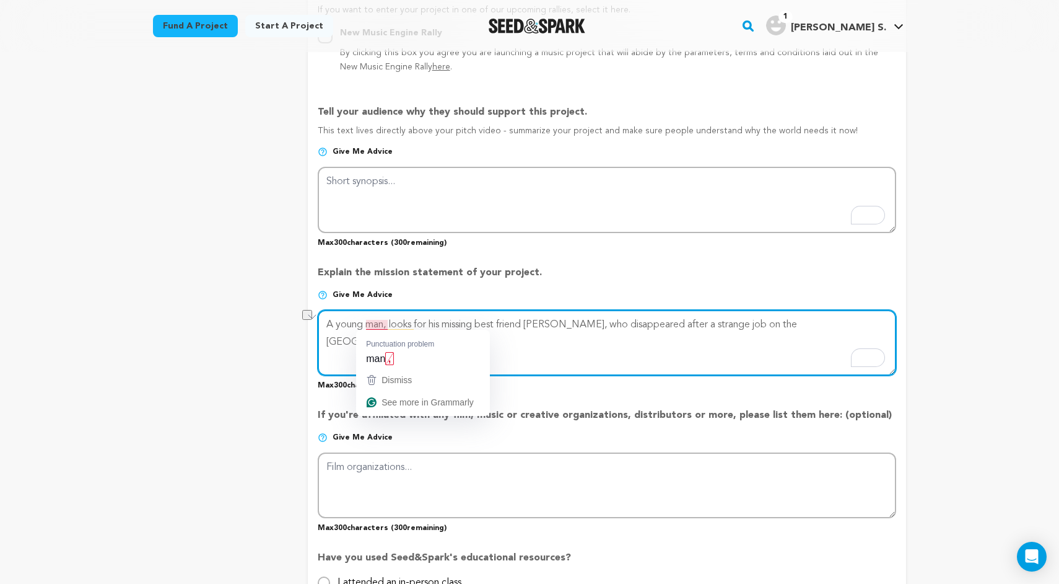
drag, startPoint x: 388, startPoint y: 324, endPoint x: 284, endPoint y: 322, distance: 104.7
click at [284, 322] on div "project story team social media video & images campaign incentives wishlist" at bounding box center [529, 128] width 753 height 1434
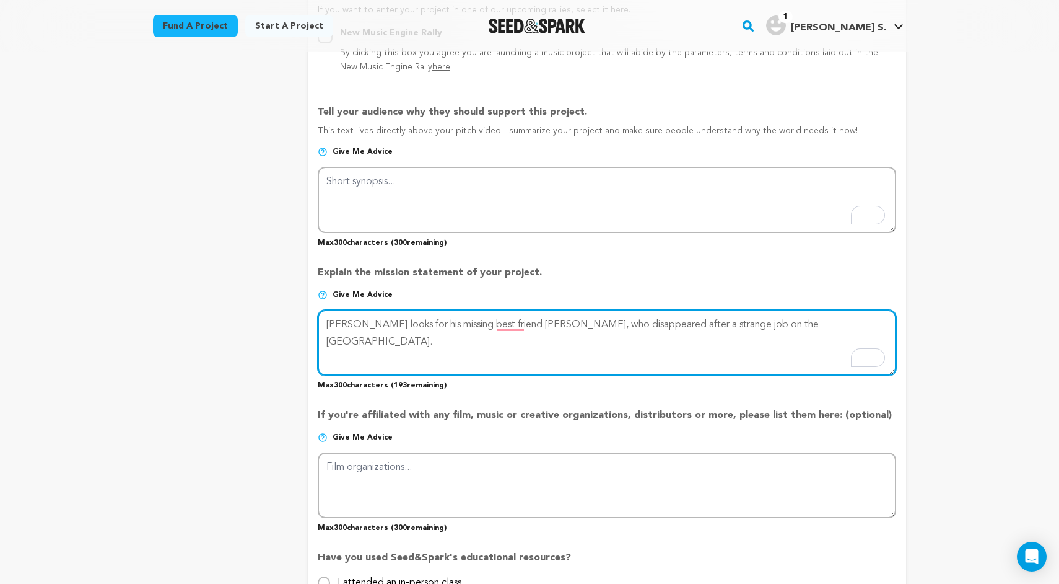
click at [804, 322] on textarea "To enrich screen reader interactions, please activate Accessibility in Grammarl…" at bounding box center [607, 343] width 579 height 66
click at [826, 323] on textarea "To enrich screen reader interactions, please activate Accessibility in Grammarl…" at bounding box center [607, 343] width 579 height 66
click at [654, 345] on textarea "To enrich screen reader interactions, please activate Accessibility in Grammarl…" at bounding box center [607, 343] width 579 height 66
drag, startPoint x: 792, startPoint y: 327, endPoint x: 309, endPoint y: 325, distance: 483.3
click at [309, 325] on form "Project Title Project Name [PERSON_NAME] - A Horror-Noir Short Film Project URL…" at bounding box center [607, 129] width 599 height 1397
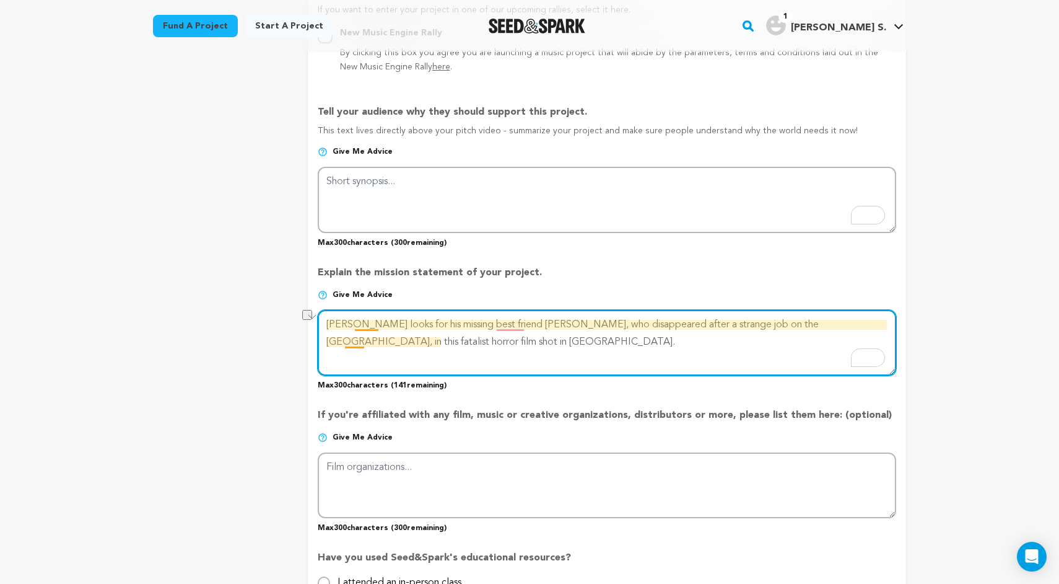
click at [358, 342] on textarea "To enrich screen reader interactions, please activate Accessibility in Grammarl…" at bounding box center [607, 343] width 579 height 66
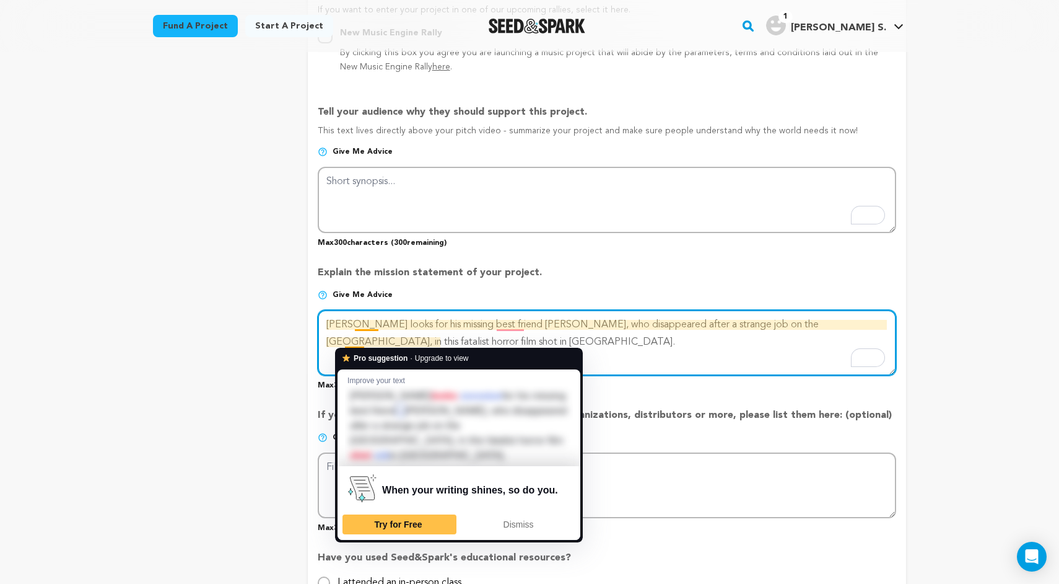
click at [439, 335] on textarea "To enrich screen reader interactions, please activate Accessibility in Grammarl…" at bounding box center [607, 343] width 579 height 66
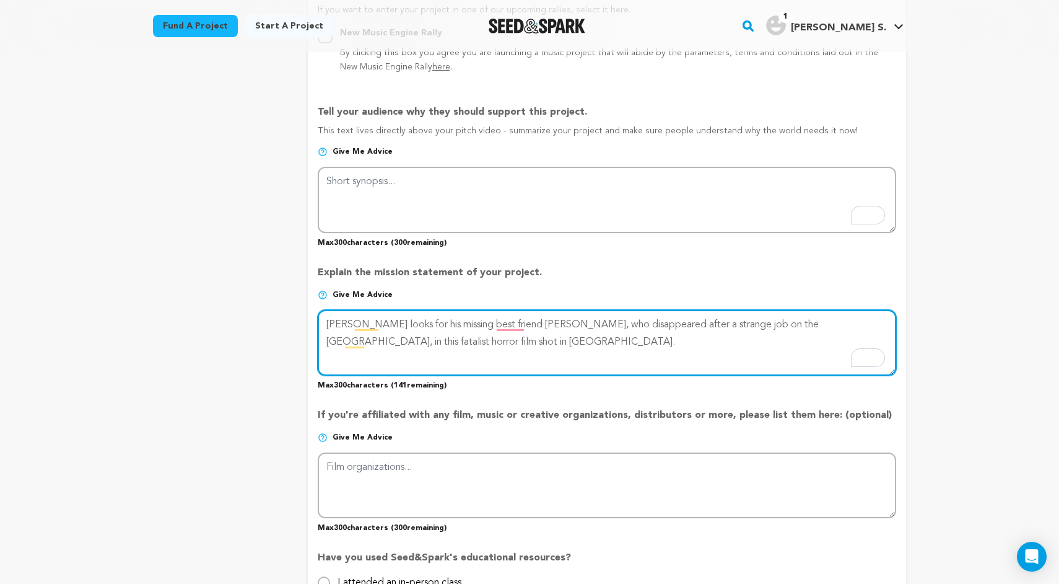
click at [425, 340] on textarea "To enrich screen reader interactions, please activate Accessibility in Grammarl…" at bounding box center [607, 343] width 579 height 66
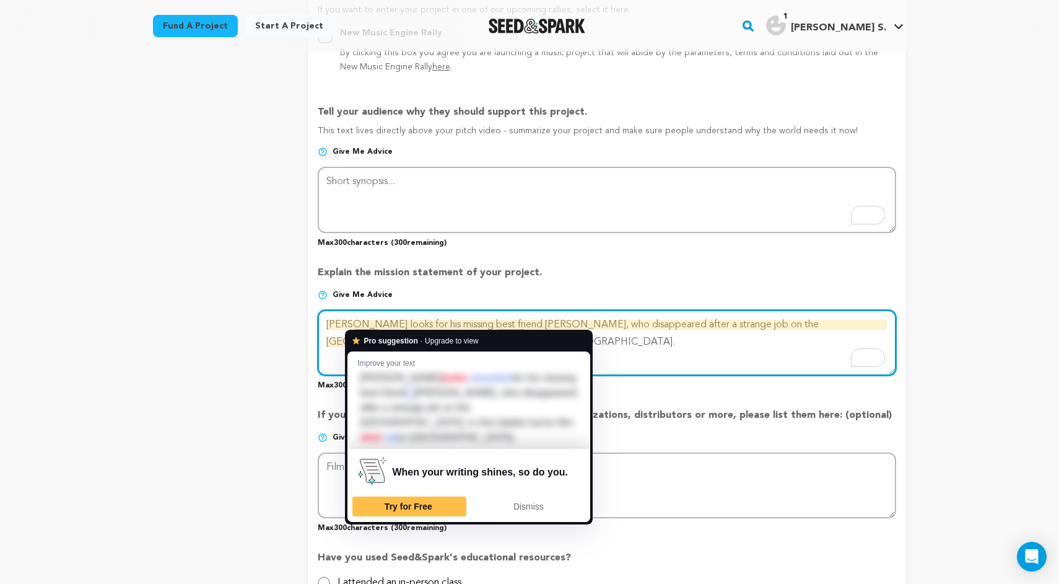
click at [365, 322] on textarea "To enrich screen reader interactions, please activate Accessibility in Grammarl…" at bounding box center [607, 343] width 579 height 66
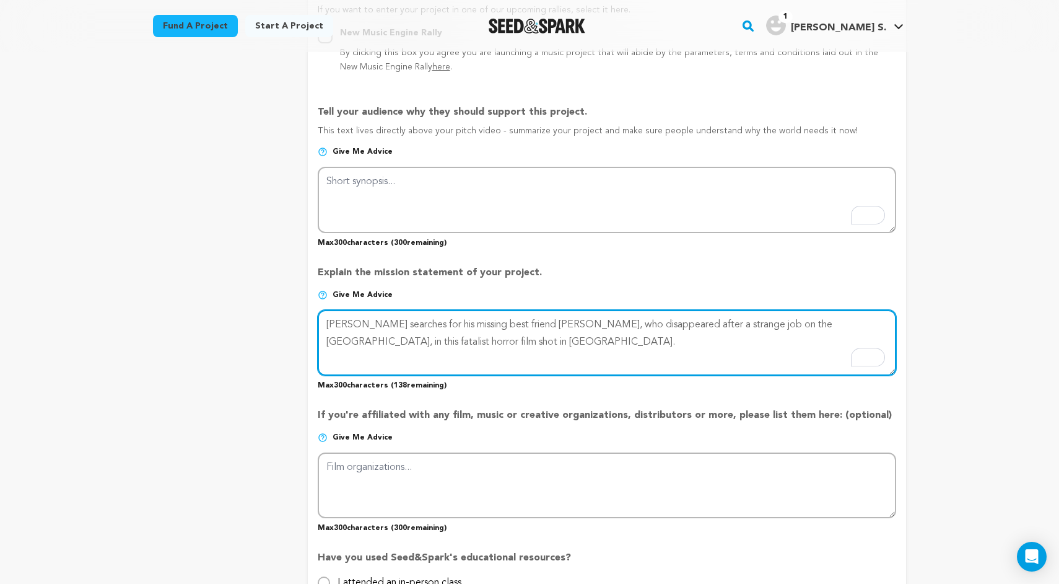
type textarea "[PERSON_NAME] searches for his missing best friend [PERSON_NAME], who disappear…"
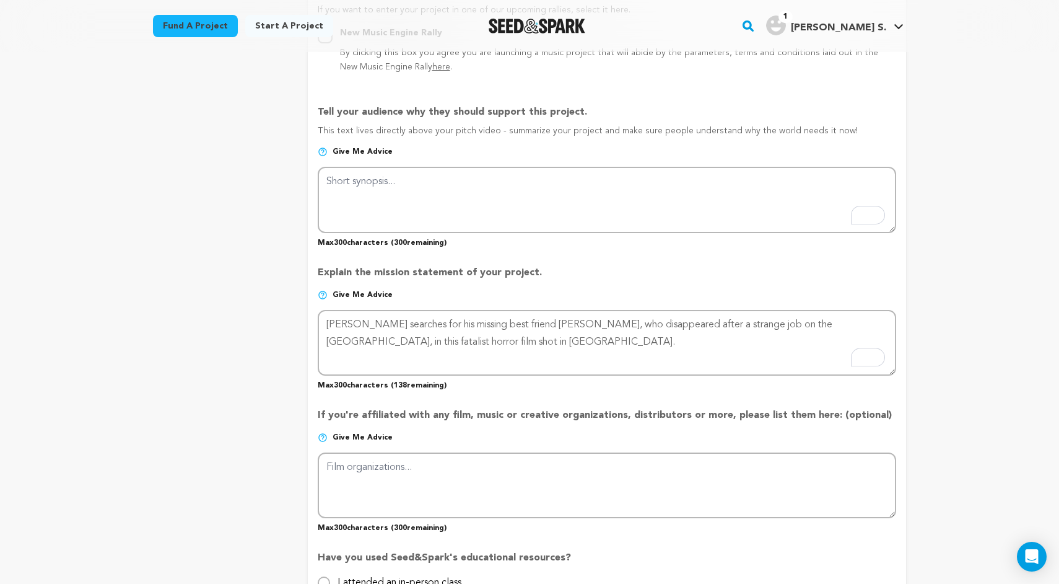
click at [253, 320] on div "project story team social media video & images campaign incentives wishlist" at bounding box center [220, 128] width 135 height 1434
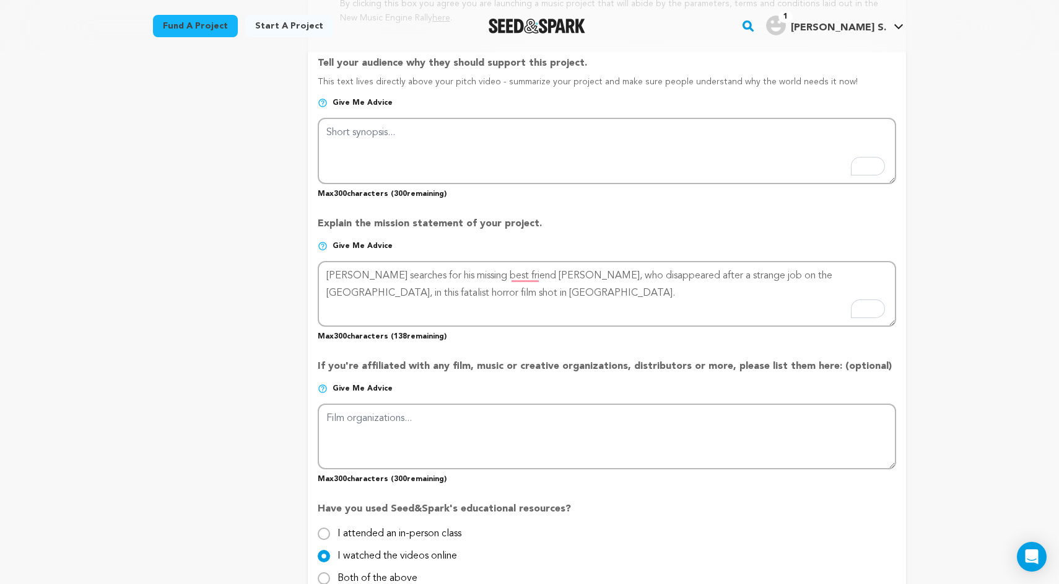
scroll to position [831, 0]
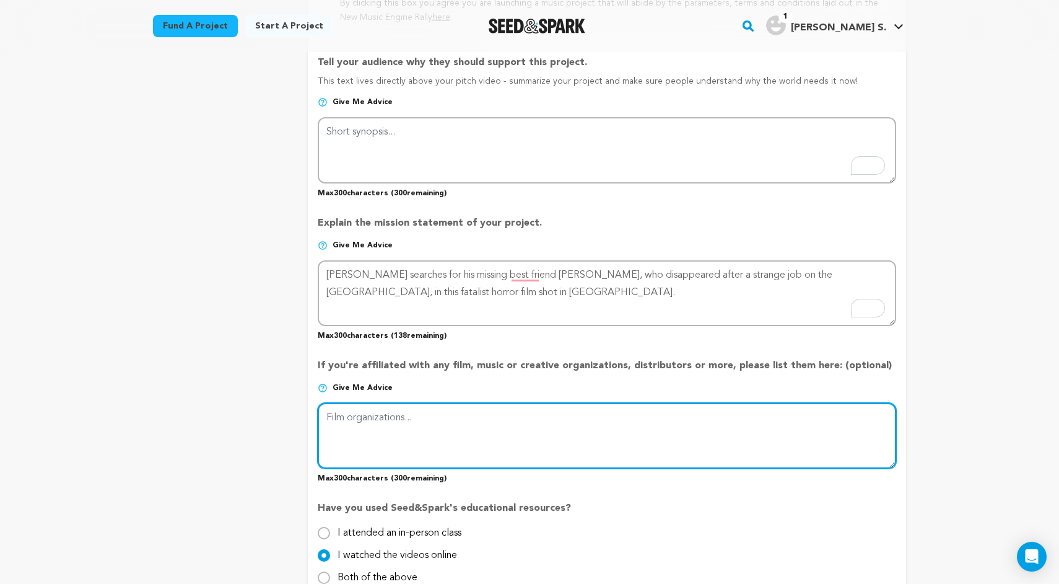
click at [362, 420] on textarea at bounding box center [607, 436] width 579 height 66
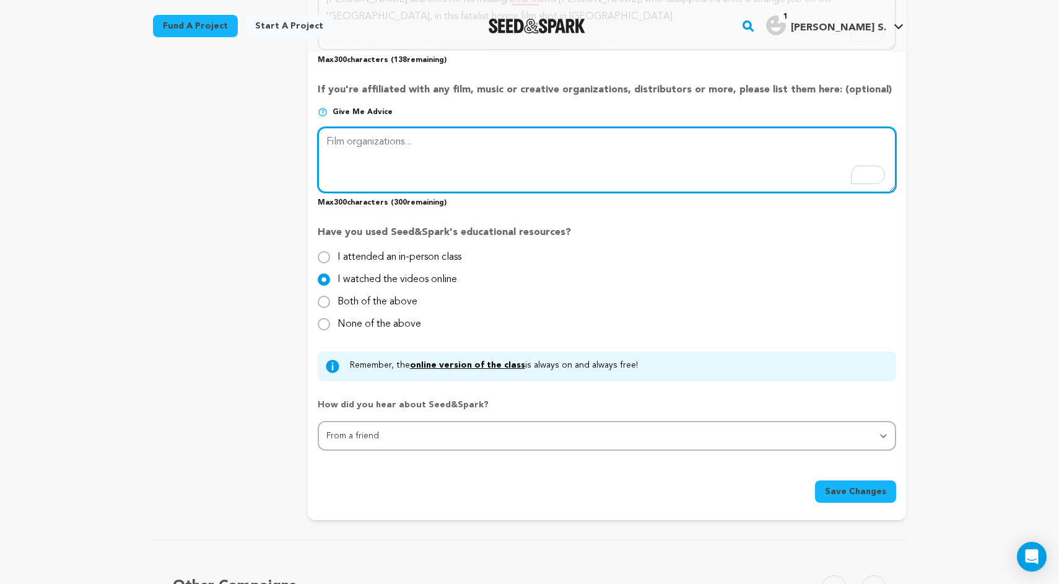
scroll to position [1108, 0]
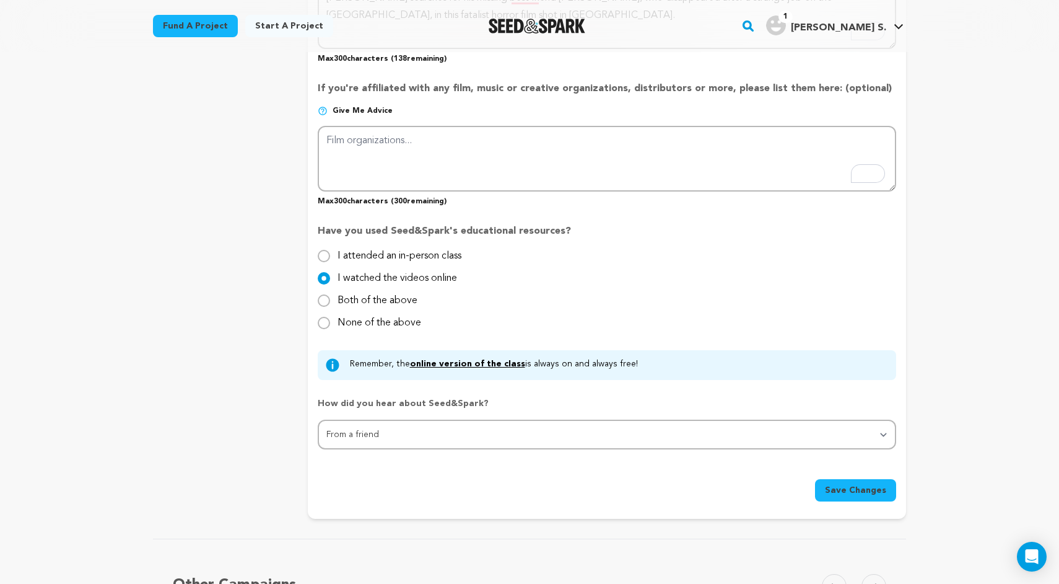
click at [875, 496] on button "Save Changes" at bounding box center [855, 490] width 81 height 22
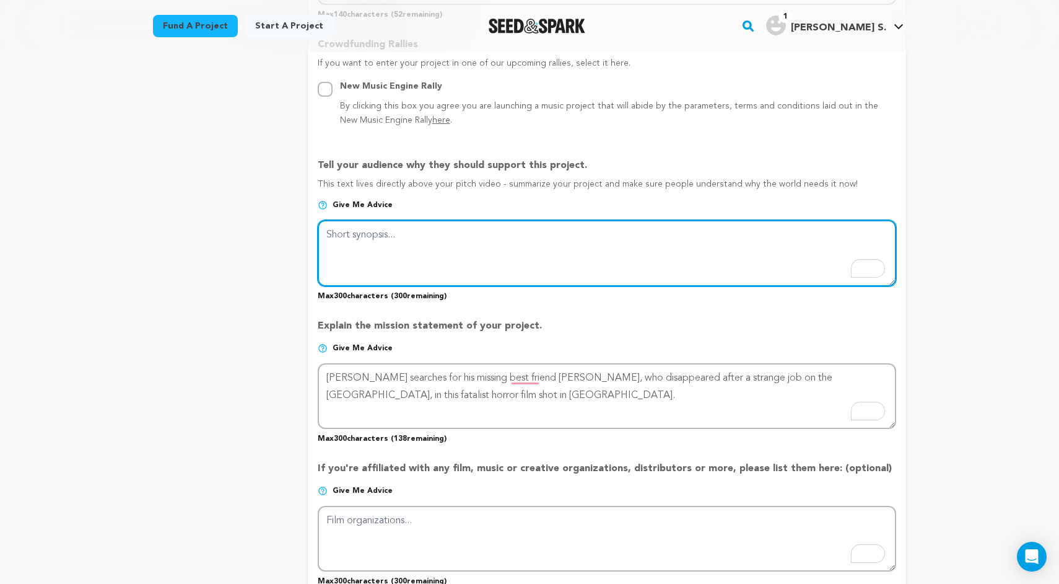
scroll to position [713, 0]
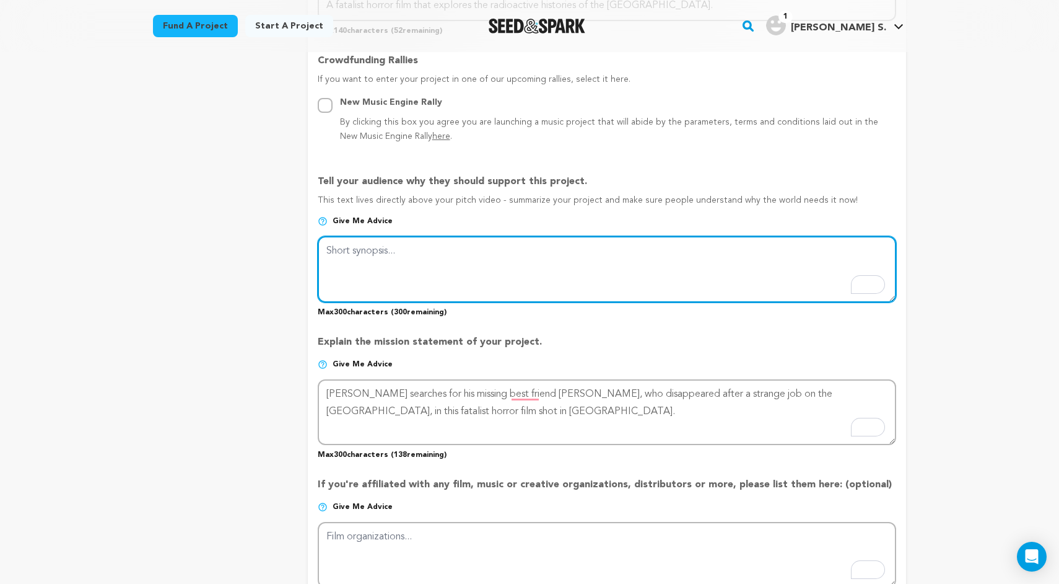
click at [700, 277] on textarea "To enrich screen reader interactions, please activate Accessibility in Grammarl…" at bounding box center [607, 269] width 579 height 66
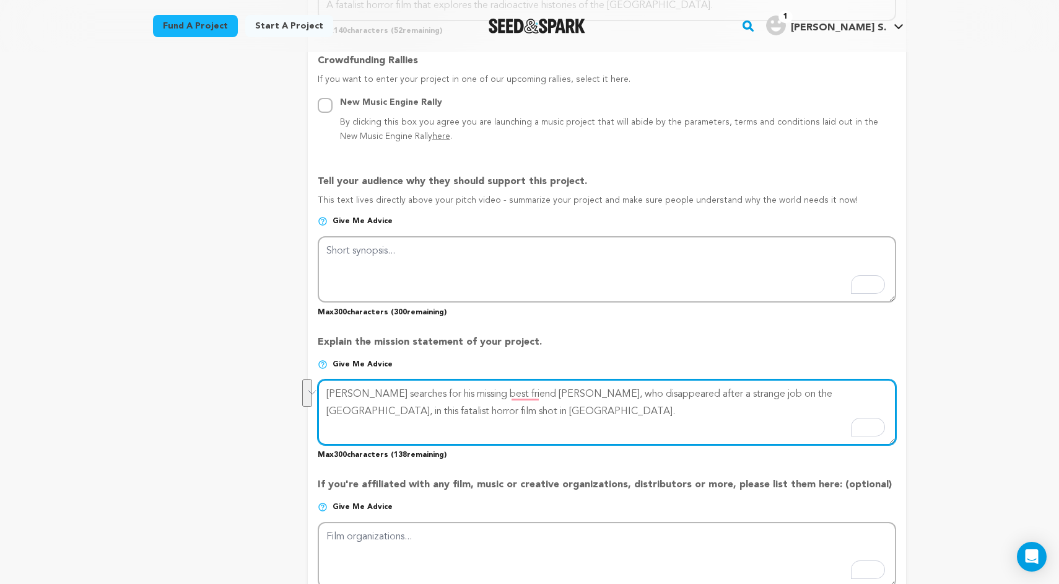
drag, startPoint x: 483, startPoint y: 413, endPoint x: 312, endPoint y: 388, distance: 172.9
click at [312, 388] on form "Project Title Project Name [PERSON_NAME] - A Horror-Noir Short Film Project URL…" at bounding box center [607, 199] width 599 height 1397
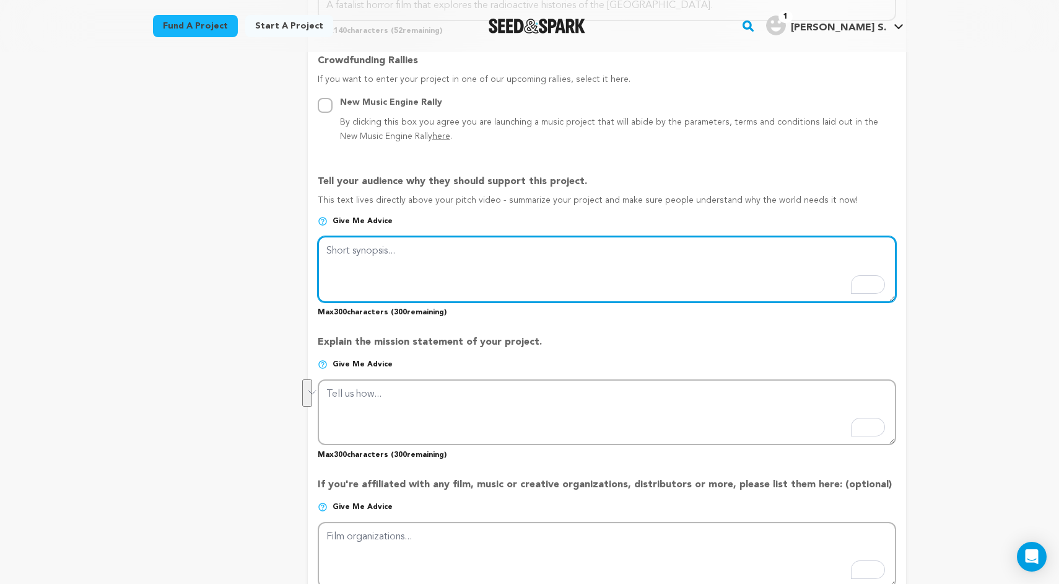
click at [456, 265] on textarea "To enrich screen reader interactions, please activate Accessibility in Grammarl…" at bounding box center [607, 269] width 579 height 66
paste textarea "[PERSON_NAME] searches for his missing best friend [PERSON_NAME], who disappear…"
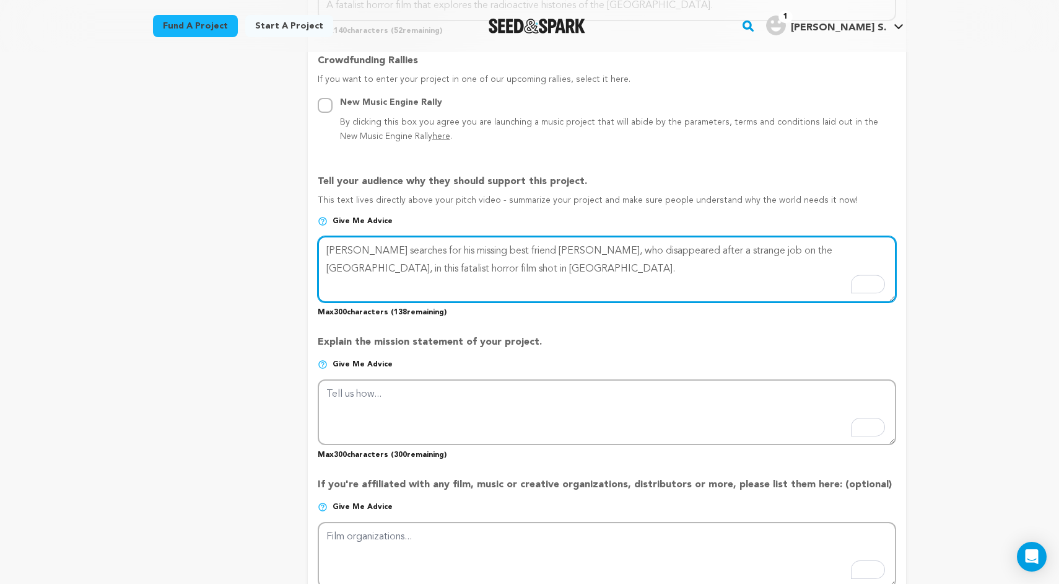
type textarea "[PERSON_NAME] searches for his missing best friend [PERSON_NAME], who disappear…"
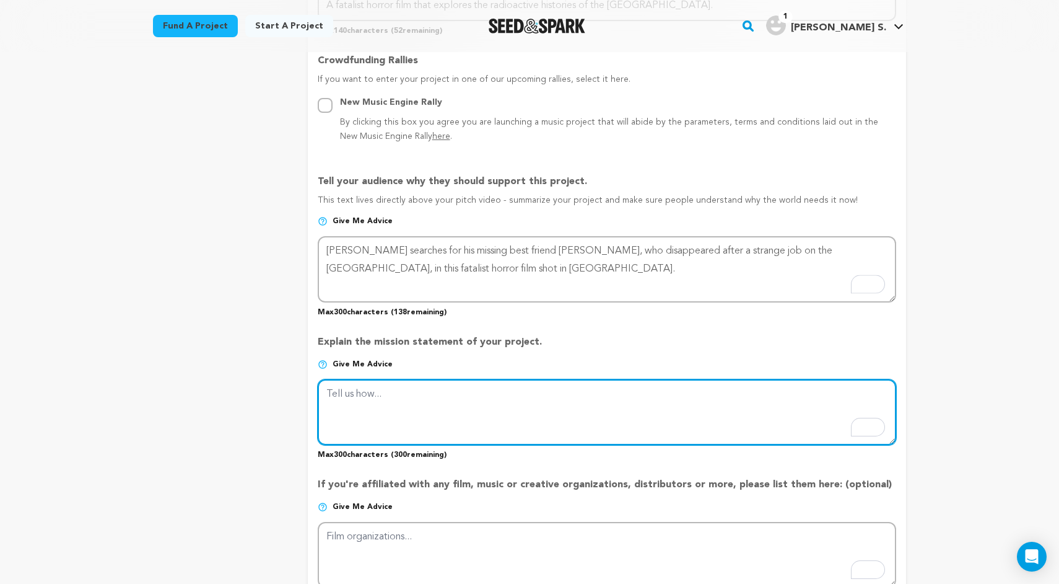
click at [390, 398] on textarea "To enrich screen reader interactions, please activate Accessibility in Grammarl…" at bounding box center [607, 412] width 579 height 66
